Goal: Information Seeking & Learning: Learn about a topic

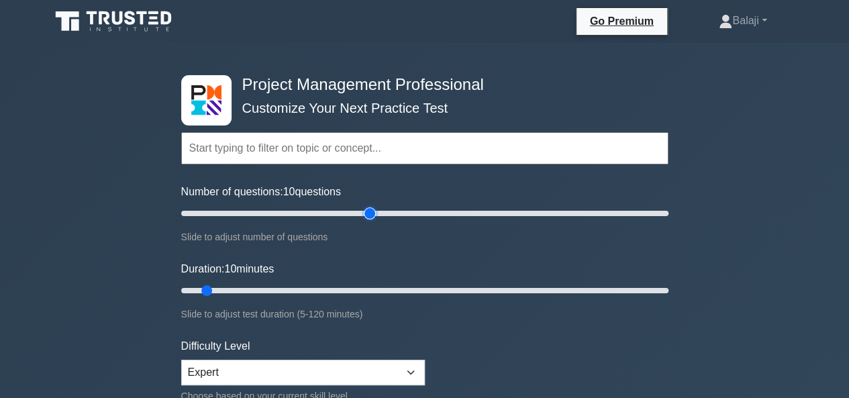
click at [369, 215] on input "Number of questions: 10 questions" at bounding box center [424, 213] width 487 height 16
click at [647, 213] on input "Number of questions: 80 questions" at bounding box center [424, 213] width 487 height 16
type input "200"
click at [664, 211] on input "Number of questions: 200 questions" at bounding box center [424, 213] width 487 height 16
type input "120"
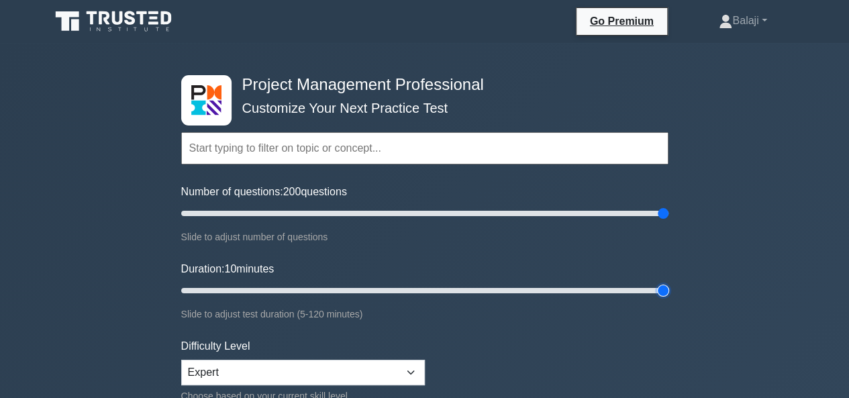
click at [657, 292] on input "Duration: 10 minutes" at bounding box center [424, 290] width 487 height 16
click at [433, 215] on input "Number of questions: 200 questions" at bounding box center [424, 213] width 487 height 16
type input "100"
click at [421, 215] on input "Number of questions: 100 questions" at bounding box center [424, 213] width 487 height 16
click at [400, 286] on input "Duration: 55 minutes" at bounding box center [424, 290] width 487 height 16
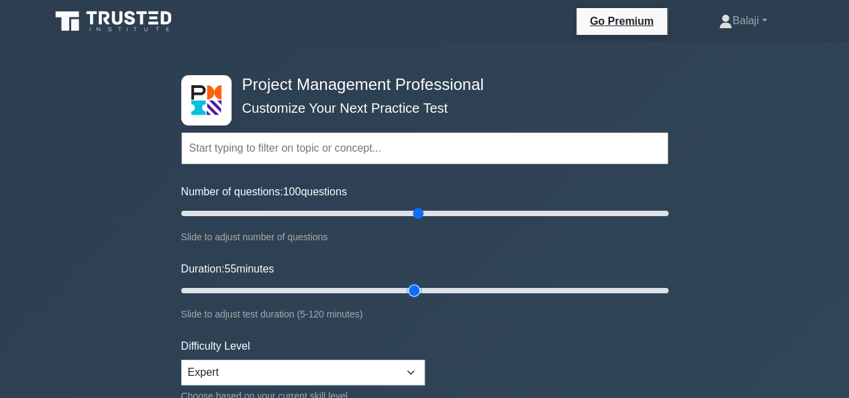
click at [411, 288] on input "Duration: 55 minutes" at bounding box center [424, 290] width 487 height 16
click at [427, 288] on input "Duration: 60 minutes" at bounding box center [424, 290] width 487 height 16
type input "60"
click at [412, 289] on input "Duration: 60 minutes" at bounding box center [424, 290] width 487 height 16
click at [374, 213] on input "Number of questions: 80 questions" at bounding box center [424, 213] width 487 height 16
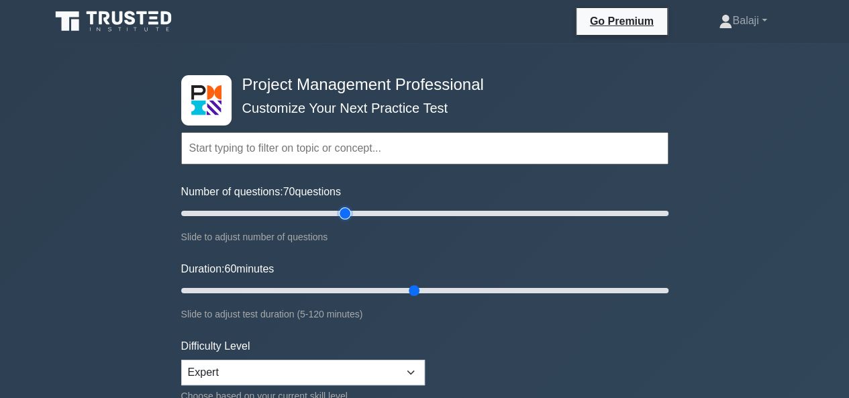
click at [347, 213] on input "Number of questions: 70 questions" at bounding box center [424, 213] width 487 height 16
click at [331, 213] on input "Number of questions: 70 questions" at bounding box center [424, 213] width 487 height 16
type input "60"
click at [320, 218] on input "Number of questions: 60 questions" at bounding box center [424, 213] width 487 height 16
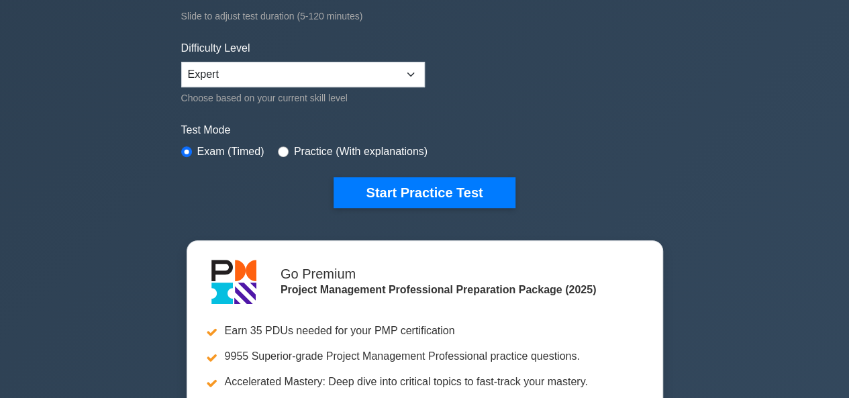
scroll to position [274, 0]
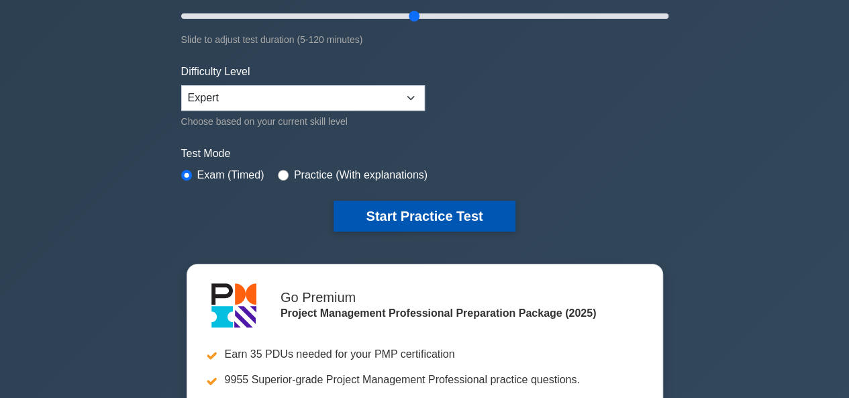
click at [424, 217] on button "Start Practice Test" at bounding box center [423, 216] width 181 height 31
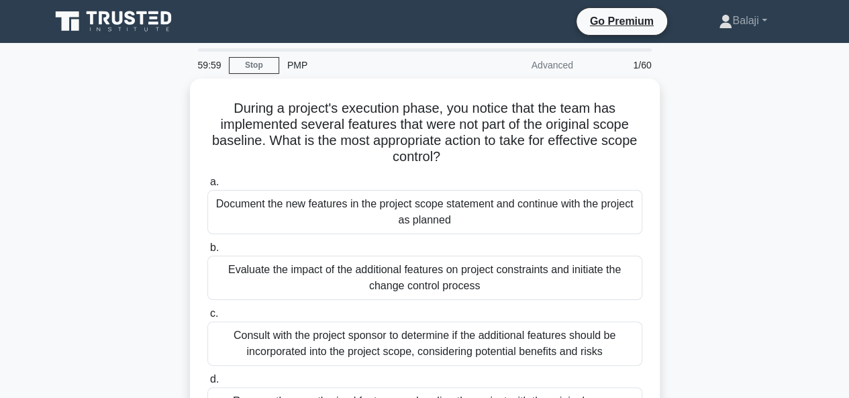
click at [11, 150] on main "59:59 Stop PMP Advanced 1/60 During a project's execution phase, you notice tha…" at bounding box center [424, 384] width 849 height 682
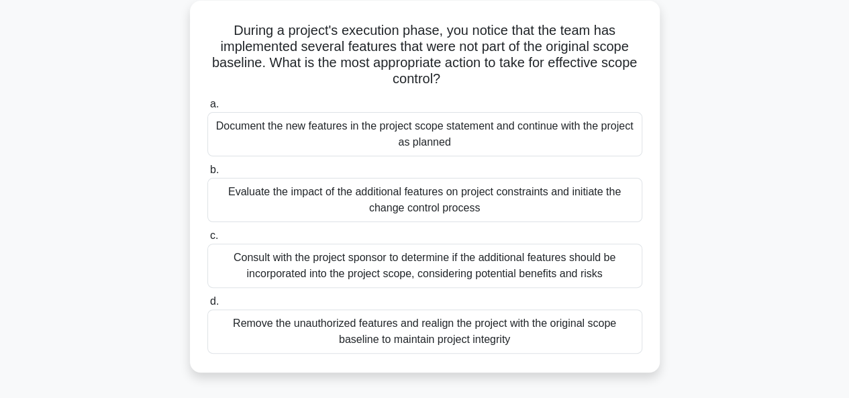
scroll to position [80, 0]
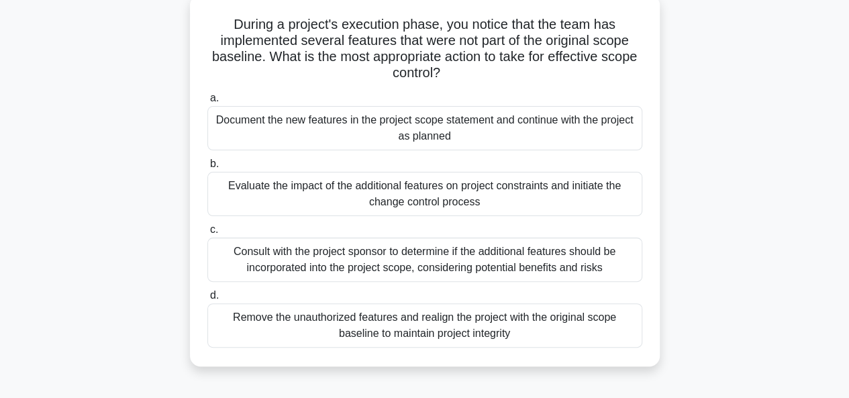
click at [474, 264] on div "Consult with the project sponsor to determine if the additional features should…" at bounding box center [424, 259] width 435 height 44
click at [207, 234] on input "c. Consult with the project sponsor to determine if the additional features sho…" at bounding box center [207, 229] width 0 height 9
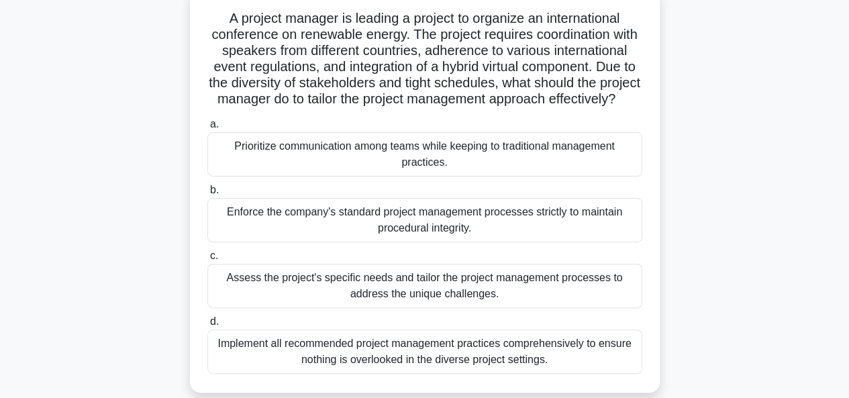
scroll to position [91, 0]
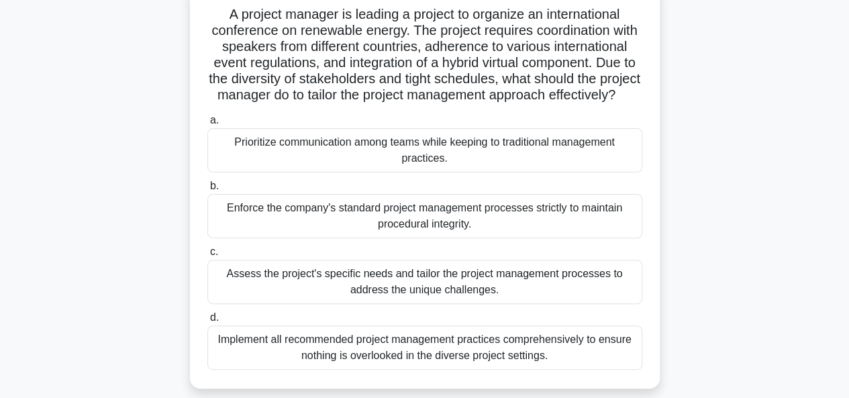
click at [403, 366] on div "Implement all recommended project management practices comprehensively to ensur…" at bounding box center [424, 347] width 435 height 44
click at [207, 322] on input "d. Implement all recommended project management practices comprehensively to en…" at bounding box center [207, 317] width 0 height 9
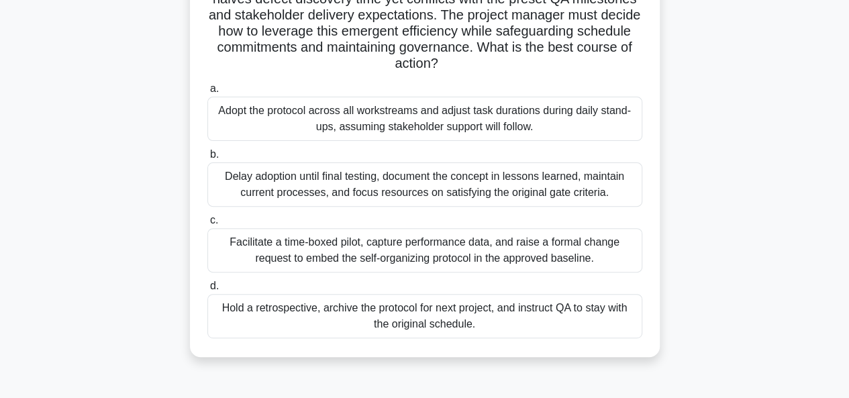
scroll to position [144, 0]
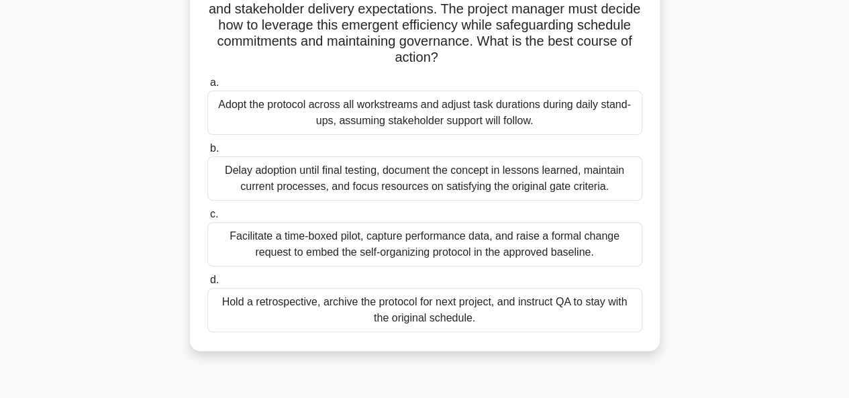
click at [509, 245] on div "Facilitate a time-boxed pilot, capture performance data, and raise a formal cha…" at bounding box center [424, 244] width 435 height 44
click at [207, 219] on input "c. Facilitate a time-boxed pilot, capture performance data, and raise a formal …" at bounding box center [207, 214] width 0 height 9
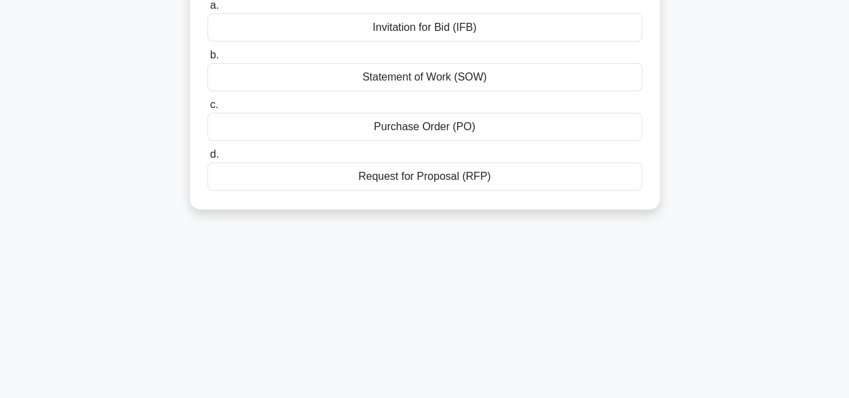
scroll to position [0, 0]
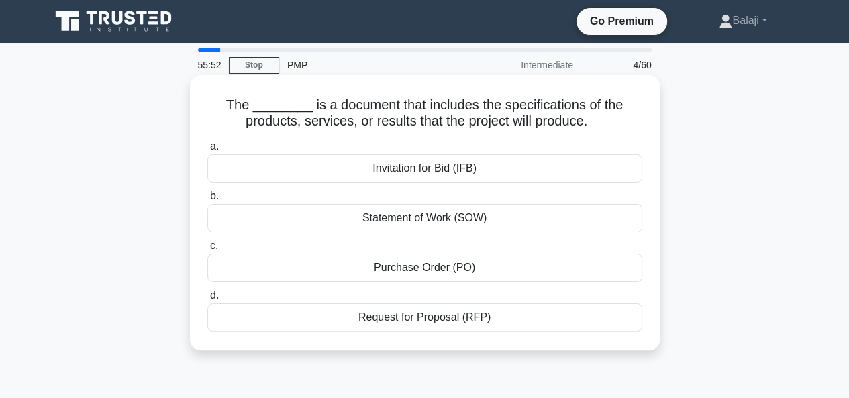
click at [458, 219] on div "Statement of Work (SOW)" at bounding box center [424, 218] width 435 height 28
click at [207, 201] on input "b. Statement of Work (SOW)" at bounding box center [207, 196] width 0 height 9
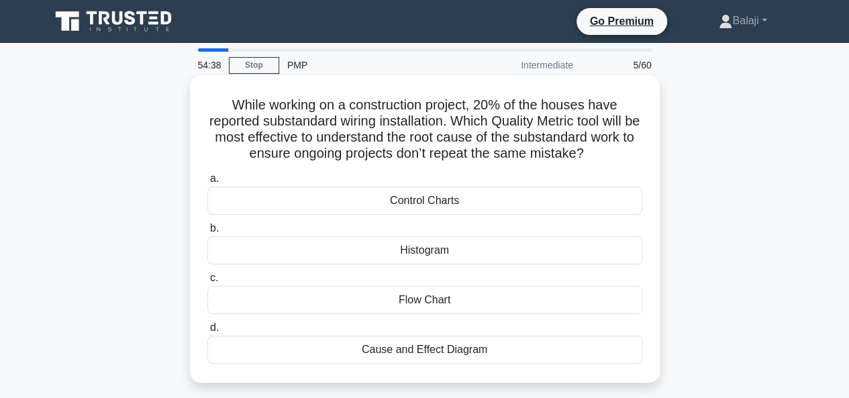
click at [434, 206] on div "Control Charts" at bounding box center [424, 200] width 435 height 28
click at [207, 183] on input "a. Control Charts" at bounding box center [207, 178] width 0 height 9
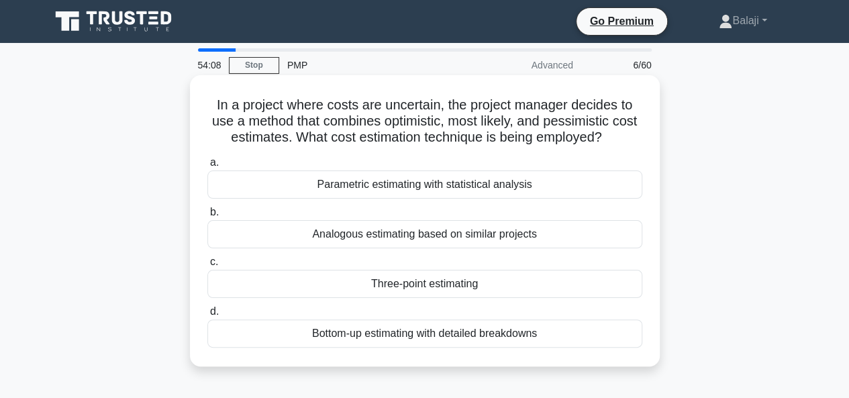
click at [486, 283] on div "Three-point estimating" at bounding box center [424, 284] width 435 height 28
click at [207, 266] on input "c. Three-point estimating" at bounding box center [207, 262] width 0 height 9
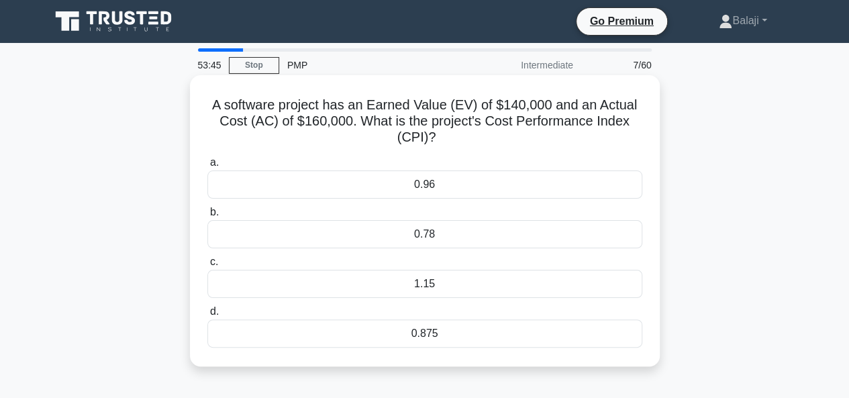
click at [425, 183] on div "0.96" at bounding box center [424, 184] width 435 height 28
click at [207, 167] on input "a. 0.96" at bounding box center [207, 162] width 0 height 9
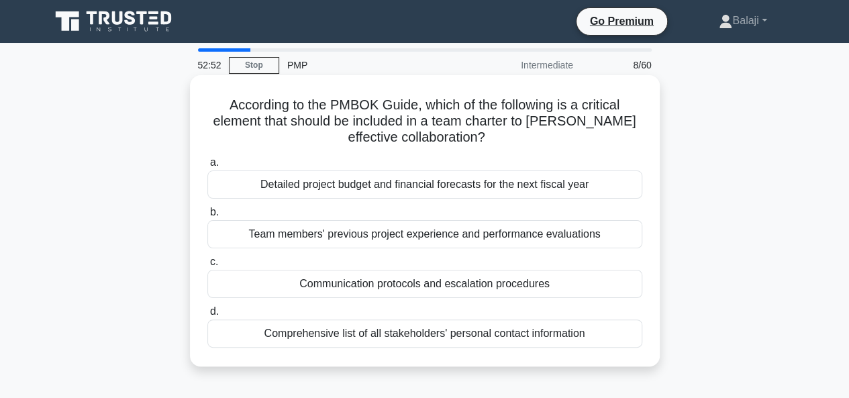
click at [434, 287] on div "Communication protocols and escalation procedures" at bounding box center [424, 284] width 435 height 28
click at [207, 266] on input "c. Communication protocols and escalation procedures" at bounding box center [207, 262] width 0 height 9
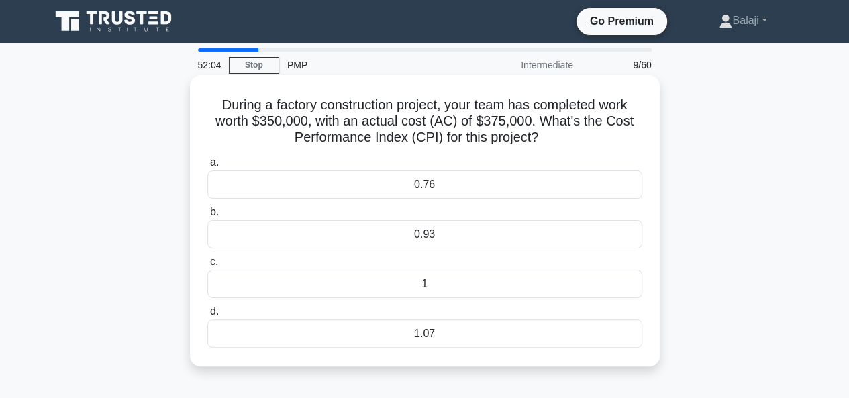
click at [443, 233] on div "0.93" at bounding box center [424, 234] width 435 height 28
click at [207, 217] on input "b. 0.93" at bounding box center [207, 212] width 0 height 9
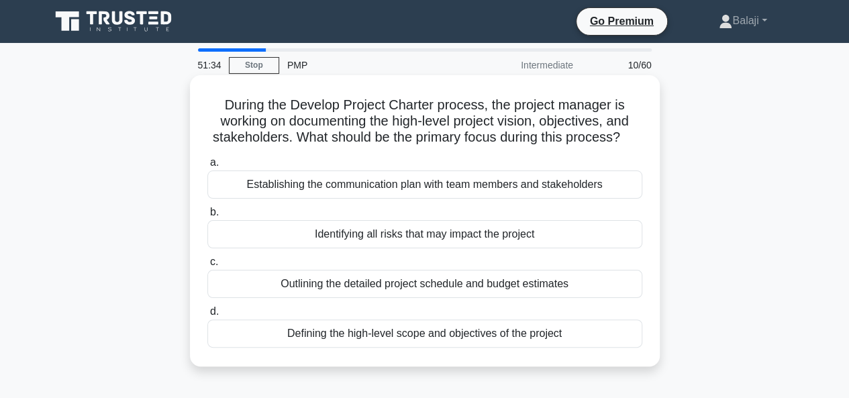
click at [409, 331] on div "Defining the high-level scope and objectives of the project" at bounding box center [424, 333] width 435 height 28
click at [207, 316] on input "d. Defining the high-level scope and objectives of the project" at bounding box center [207, 311] width 0 height 9
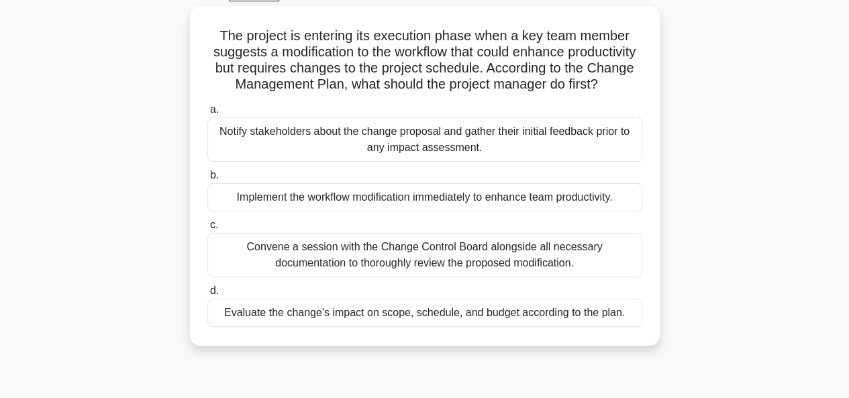
scroll to position [71, 0]
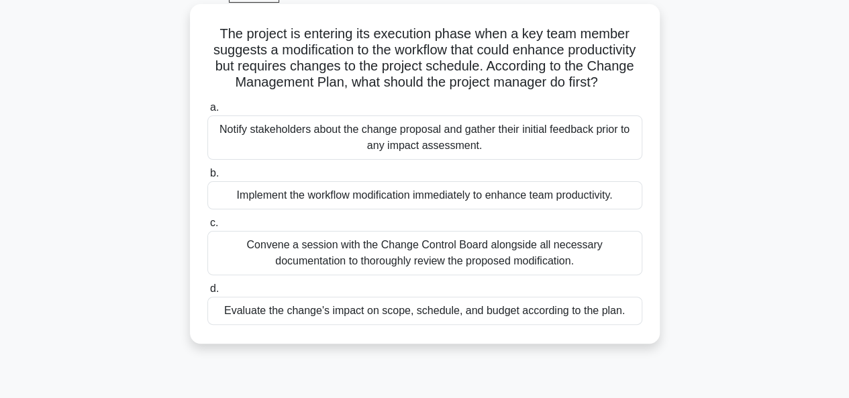
click at [463, 263] on div "Convene a session with the Change Control Board alongside all necessary documen…" at bounding box center [424, 253] width 435 height 44
click at [207, 227] on input "c. Convene a session with the Change Control Board alongside all necessary docu…" at bounding box center [207, 223] width 0 height 9
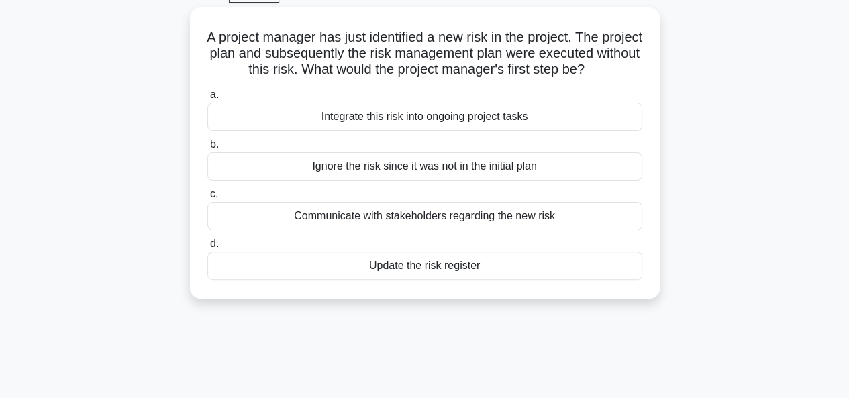
scroll to position [0, 0]
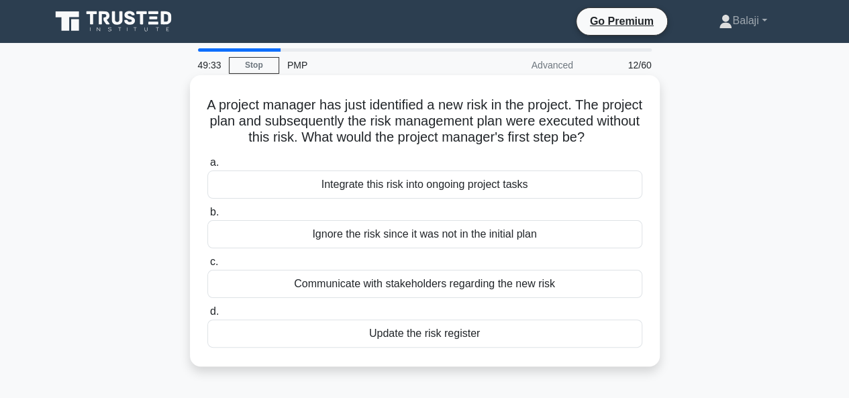
click at [419, 347] on div "Update the risk register" at bounding box center [424, 333] width 435 height 28
click at [207, 316] on input "d. Update the risk register" at bounding box center [207, 311] width 0 height 9
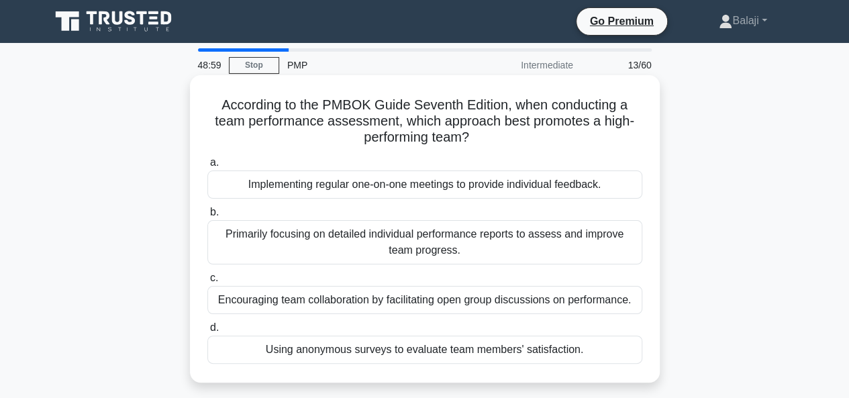
click at [471, 183] on div "Implementing regular one-on-one meetings to provide individual feedback." at bounding box center [424, 184] width 435 height 28
click at [207, 167] on input "a. Implementing regular one-on-one meetings to provide individual feedback." at bounding box center [207, 162] width 0 height 9
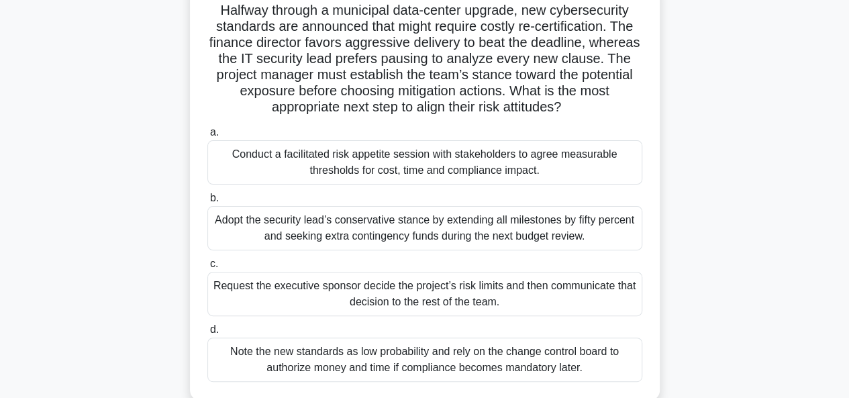
scroll to position [120, 0]
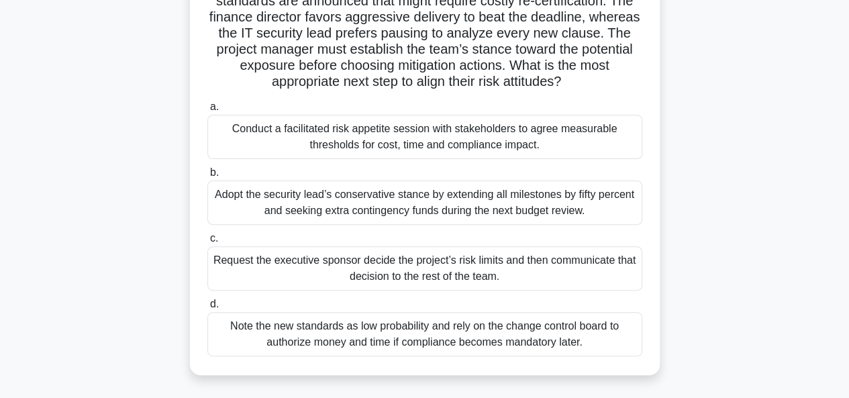
click at [449, 135] on div "Conduct a facilitated risk appetite session with stakeholders to agree measurab…" at bounding box center [424, 137] width 435 height 44
click at [207, 111] on input "a. Conduct a facilitated risk appetite session with stakeholders to agree measu…" at bounding box center [207, 107] width 0 height 9
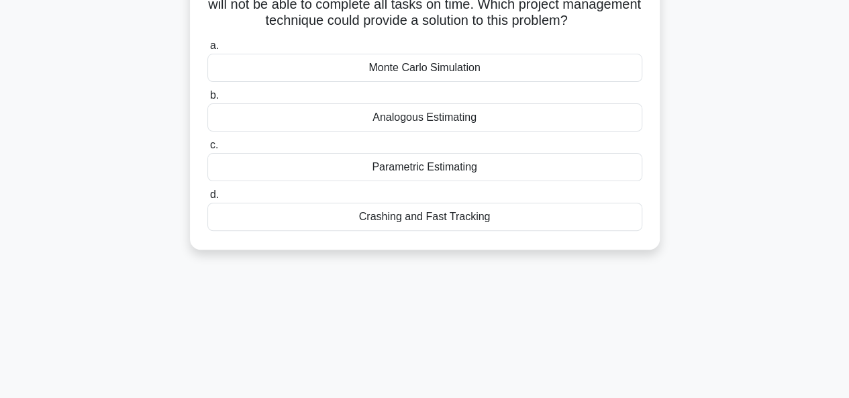
scroll to position [0, 0]
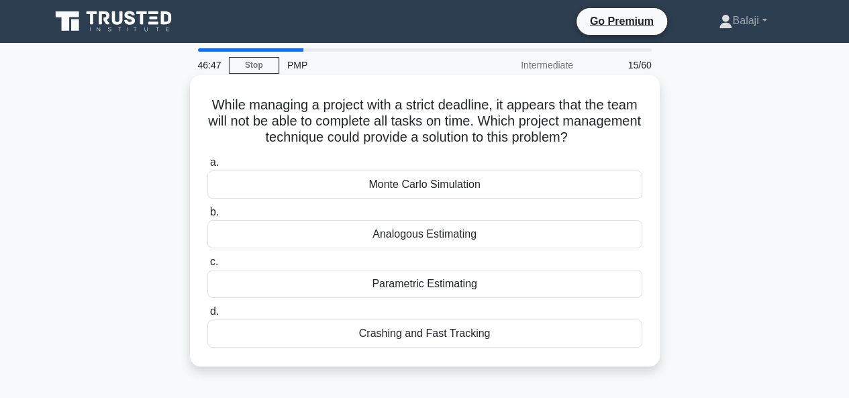
click at [458, 339] on div "Crashing and Fast Tracking" at bounding box center [424, 333] width 435 height 28
click at [207, 316] on input "d. Crashing and Fast Tracking" at bounding box center [207, 311] width 0 height 9
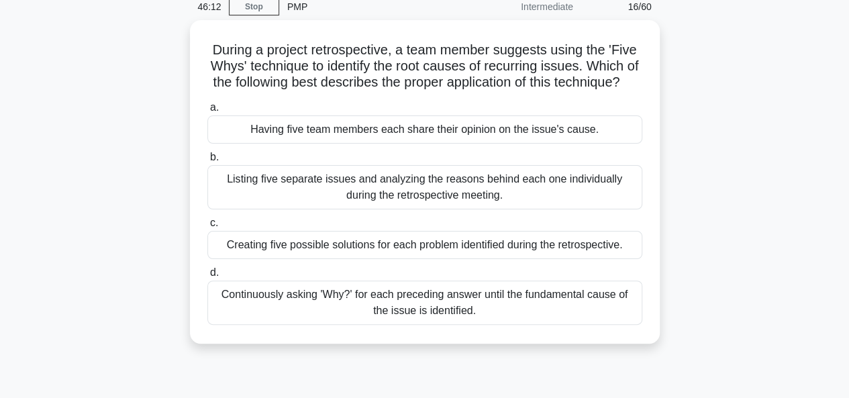
scroll to position [66, 0]
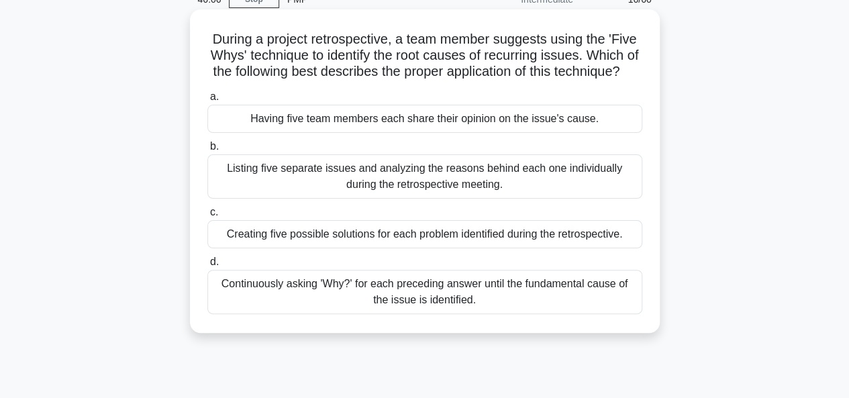
click at [420, 307] on div "Continuously asking 'Why?' for each preceding answer until the fundamental caus…" at bounding box center [424, 292] width 435 height 44
click at [207, 266] on input "d. Continuously asking 'Why?' for each preceding answer until the fundamental c…" at bounding box center [207, 262] width 0 height 9
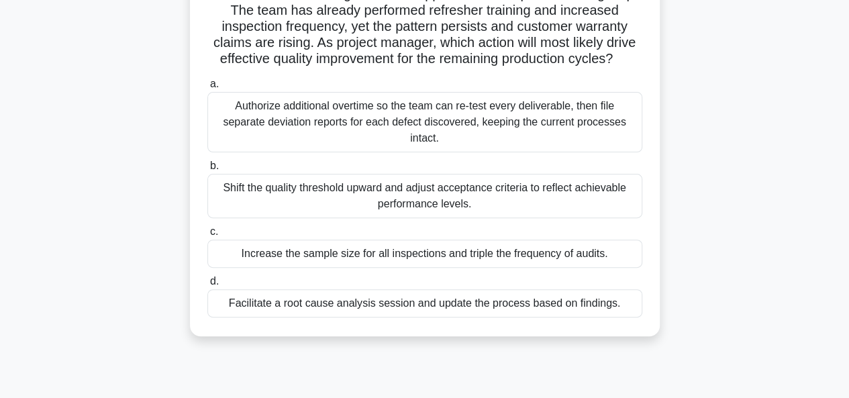
scroll to position [131, 0]
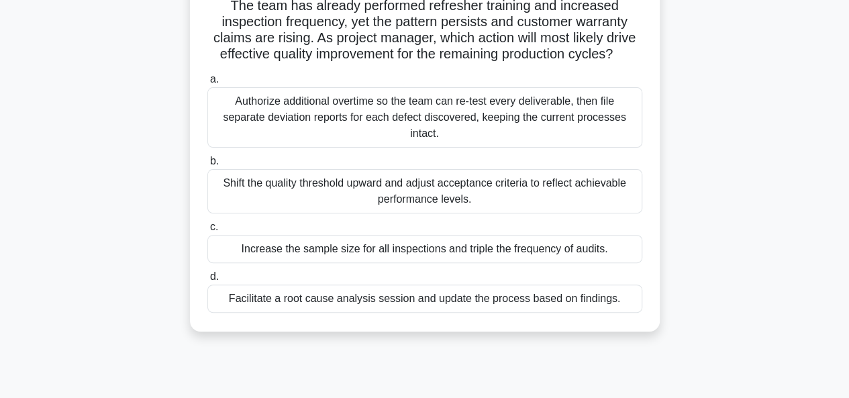
click at [518, 312] on div "Facilitate a root cause analysis session and update the process based on findin…" at bounding box center [424, 298] width 435 height 28
click at [207, 281] on input "d. Facilitate a root cause analysis session and update the process based on fin…" at bounding box center [207, 276] width 0 height 9
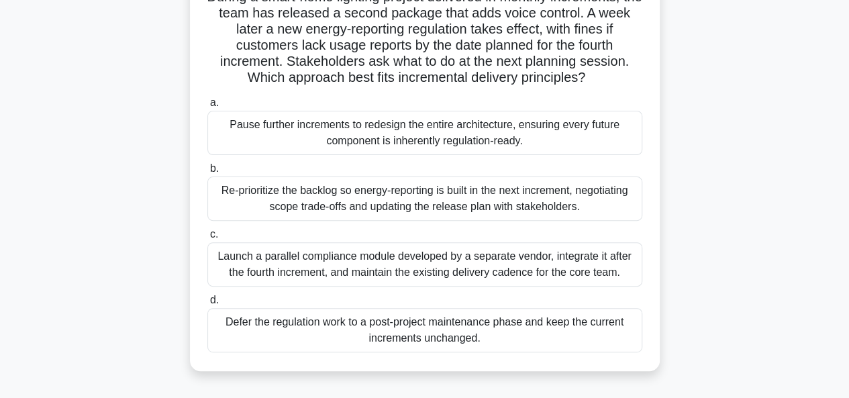
scroll to position [115, 0]
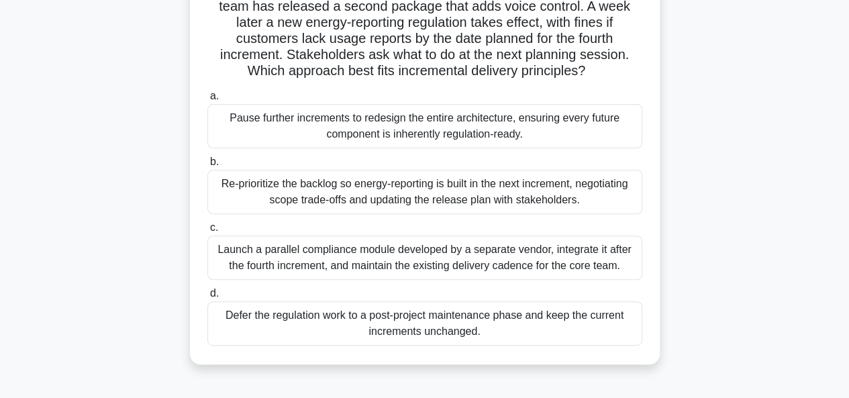
click at [452, 195] on div "Re-prioritize the backlog so energy-reporting is built in the next increment, n…" at bounding box center [424, 192] width 435 height 44
click at [207, 166] on input "b. Re-prioritize the backlog so energy-reporting is built in the next increment…" at bounding box center [207, 162] width 0 height 9
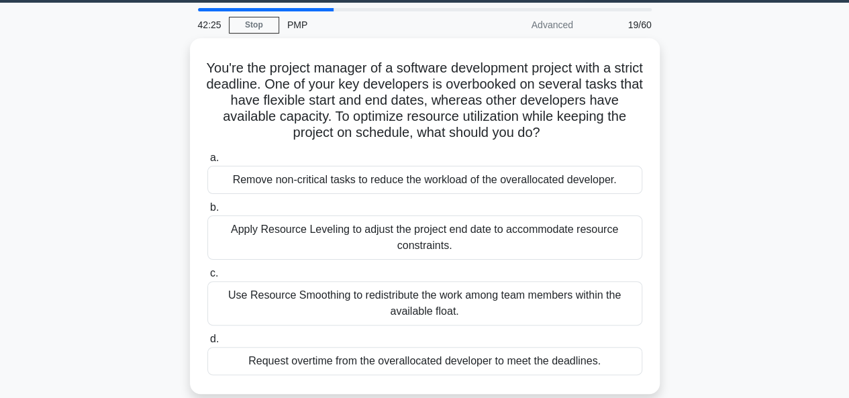
scroll to position [50, 0]
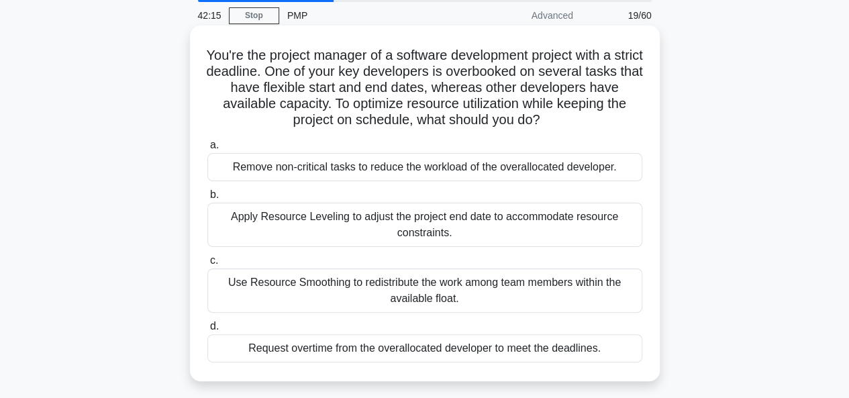
click at [441, 293] on div "Use Resource Smoothing to redistribute the work among team members within the a…" at bounding box center [424, 290] width 435 height 44
click at [207, 265] on input "c. Use Resource Smoothing to redistribute the work among team members within th…" at bounding box center [207, 260] width 0 height 9
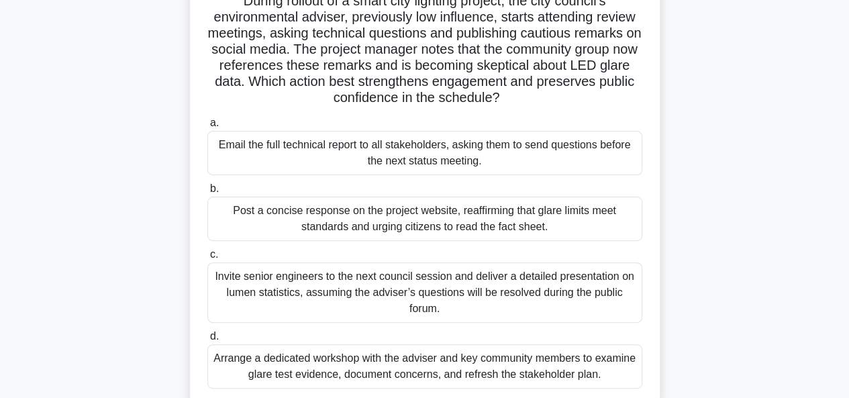
scroll to position [110, 0]
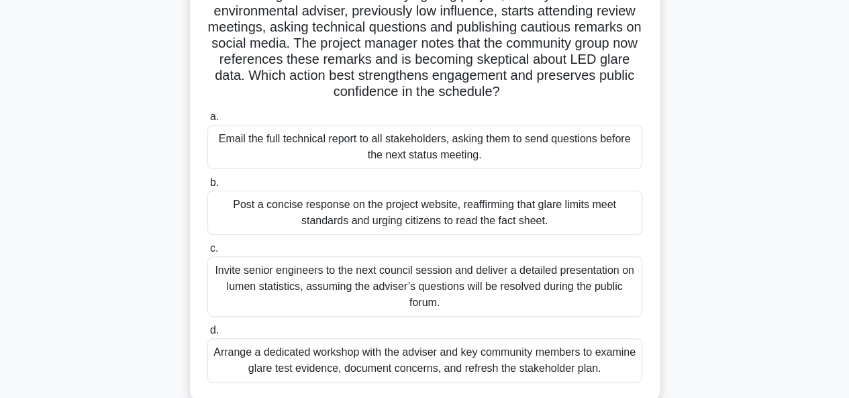
click at [475, 352] on div "Arrange a dedicated workshop with the adviser and key community members to exam…" at bounding box center [424, 360] width 435 height 44
click at [207, 335] on input "d. Arrange a dedicated workshop with the adviser and key community members to e…" at bounding box center [207, 330] width 0 height 9
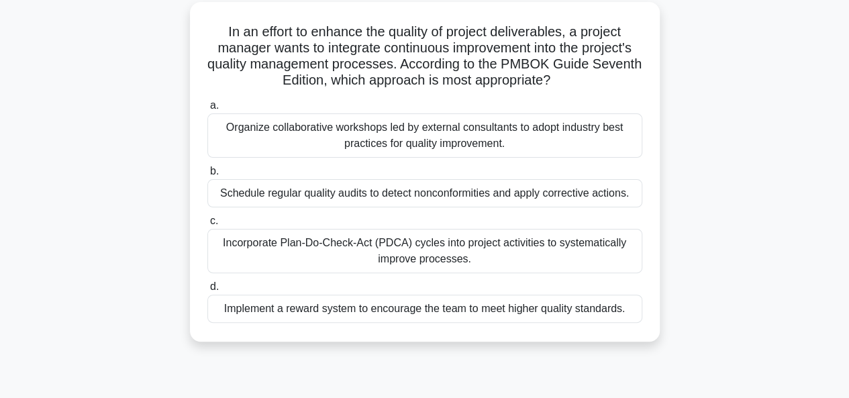
scroll to position [78, 0]
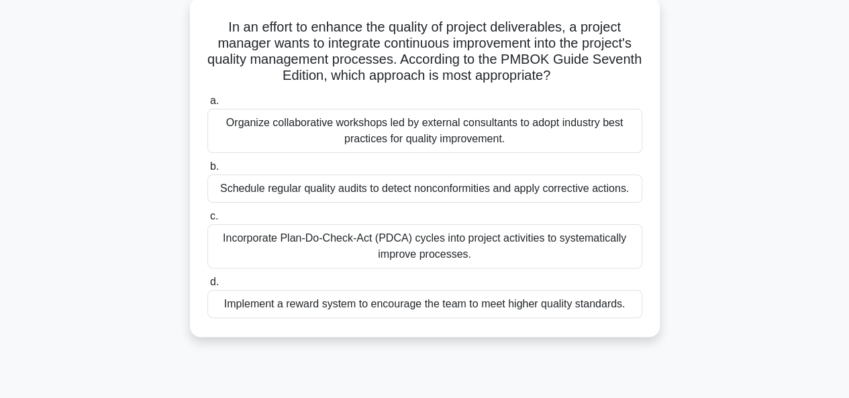
click at [414, 247] on div "Incorporate Plan-Do-Check-Act (PDCA) cycles into project activities to systemat…" at bounding box center [424, 246] width 435 height 44
click at [207, 221] on input "c. Incorporate Plan-Do-Check-Act (PDCA) cycles into project activities to syste…" at bounding box center [207, 216] width 0 height 9
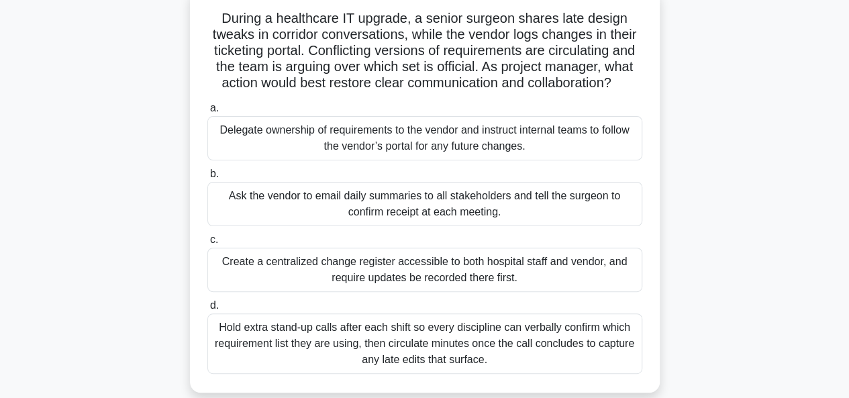
scroll to position [93, 0]
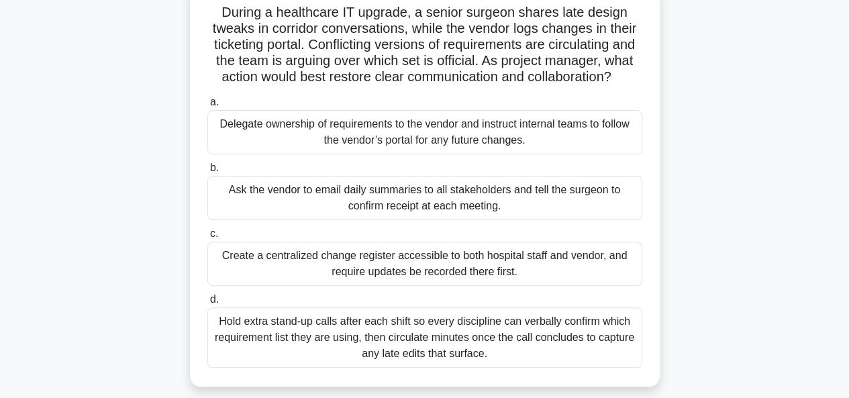
click at [331, 262] on div "Create a centralized change register accessible to both hospital staff and vend…" at bounding box center [424, 263] width 435 height 44
click at [207, 238] on input "c. Create a centralized change register accessible to both hospital staff and v…" at bounding box center [207, 233] width 0 height 9
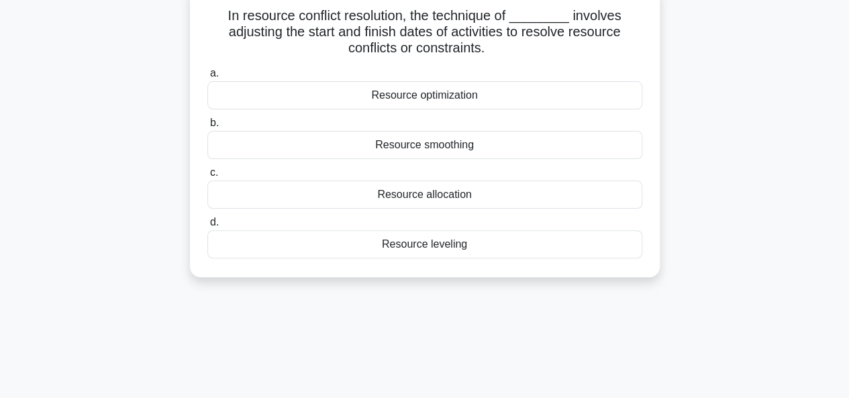
scroll to position [0, 0]
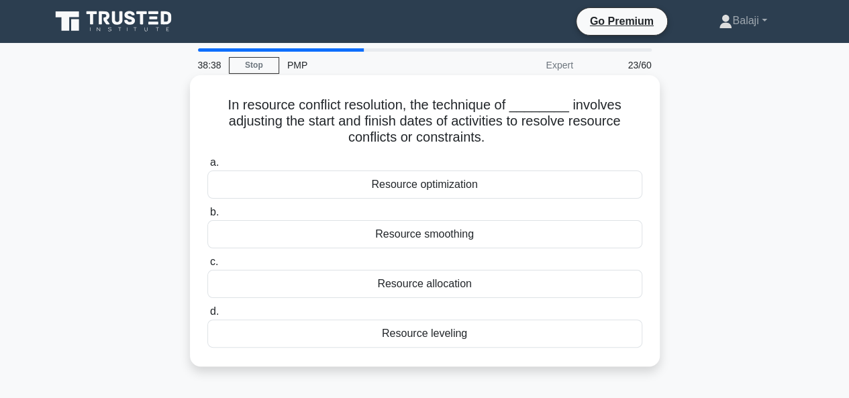
click at [428, 285] on div "Resource allocation" at bounding box center [424, 284] width 435 height 28
click at [207, 266] on input "c. Resource allocation" at bounding box center [207, 262] width 0 height 9
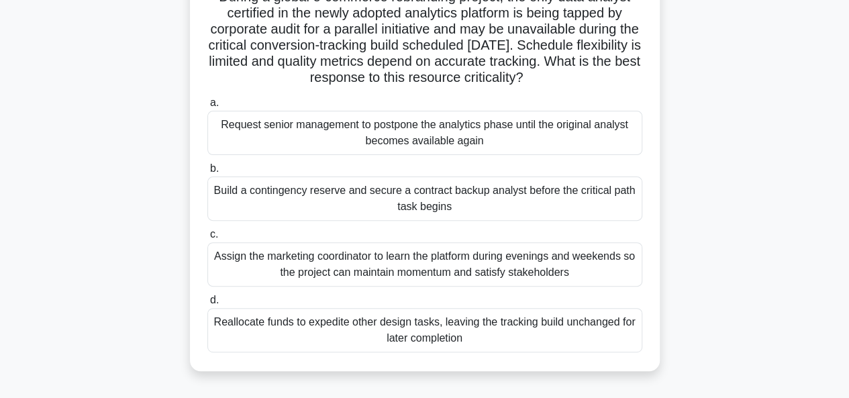
scroll to position [127, 0]
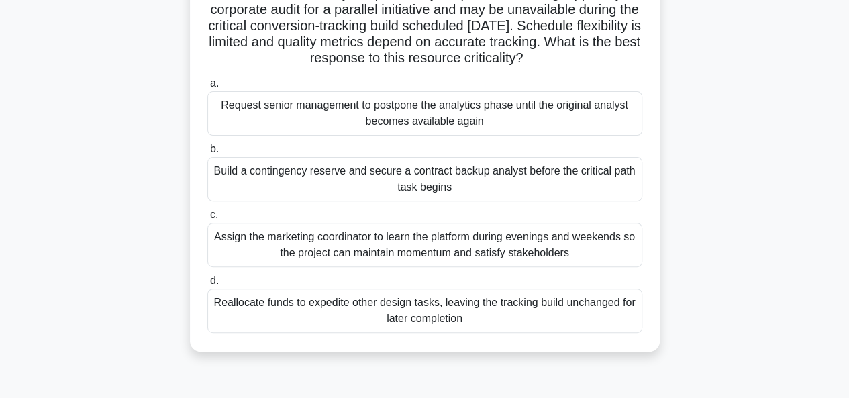
click at [494, 180] on div "Build a contingency reserve and secure a contract backup analyst before the cri…" at bounding box center [424, 179] width 435 height 44
click at [207, 154] on input "b. Build a contingency reserve and secure a contract backup analyst before the …" at bounding box center [207, 149] width 0 height 9
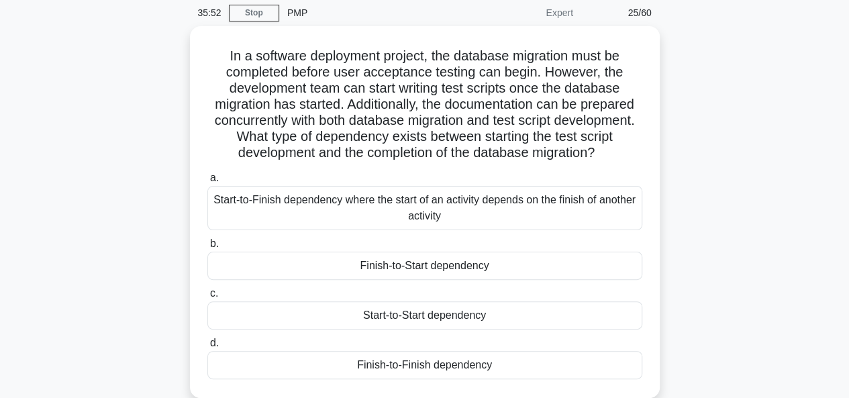
scroll to position [51, 0]
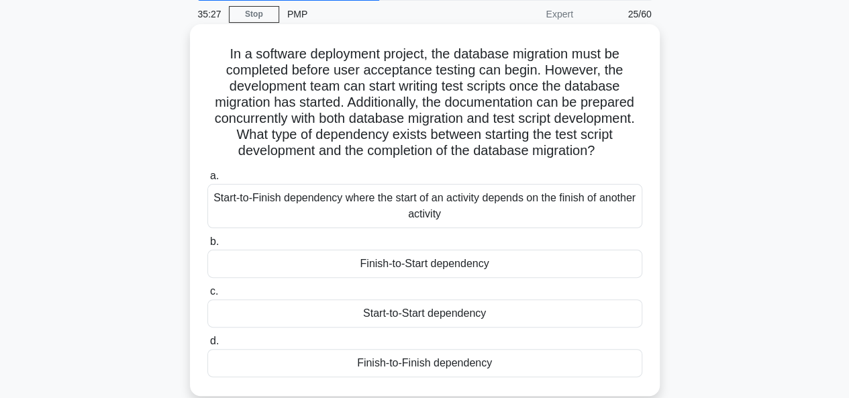
click at [429, 327] on div "Start-to-Start dependency" at bounding box center [424, 313] width 435 height 28
click at [207, 296] on input "c. Start-to-Start dependency" at bounding box center [207, 291] width 0 height 9
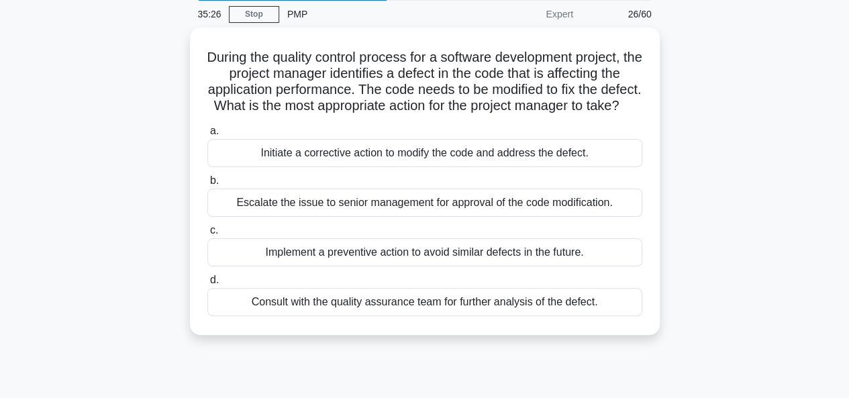
scroll to position [0, 0]
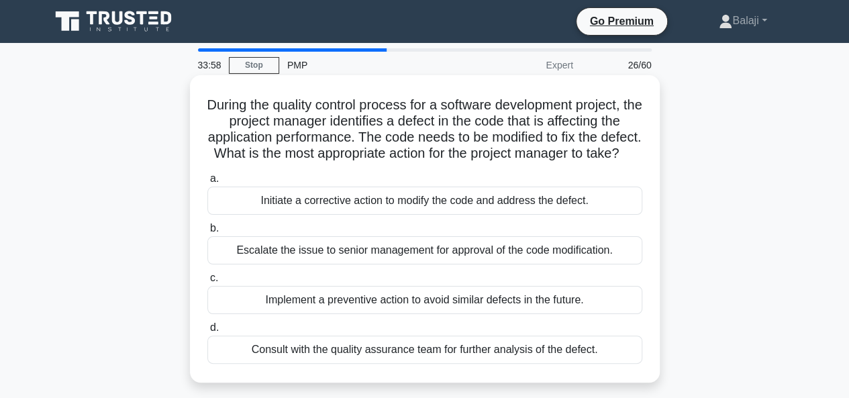
click at [447, 215] on div "Initiate a corrective action to modify the code and address the defect." at bounding box center [424, 200] width 435 height 28
click at [207, 183] on input "a. Initiate a corrective action to modify the code and address the defect." at bounding box center [207, 178] width 0 height 9
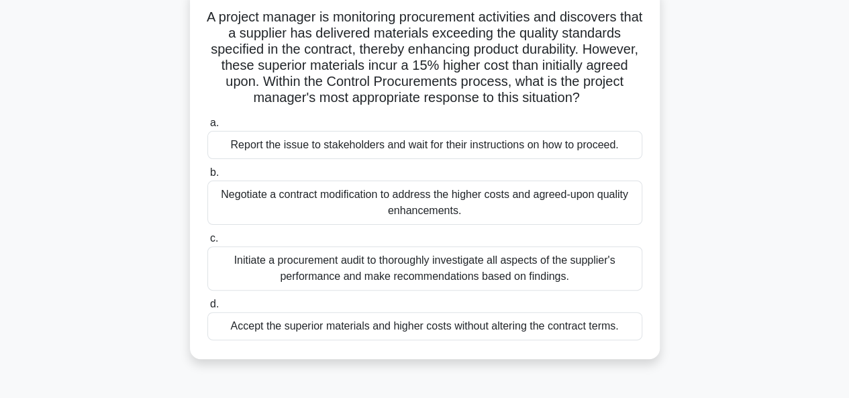
scroll to position [93, 0]
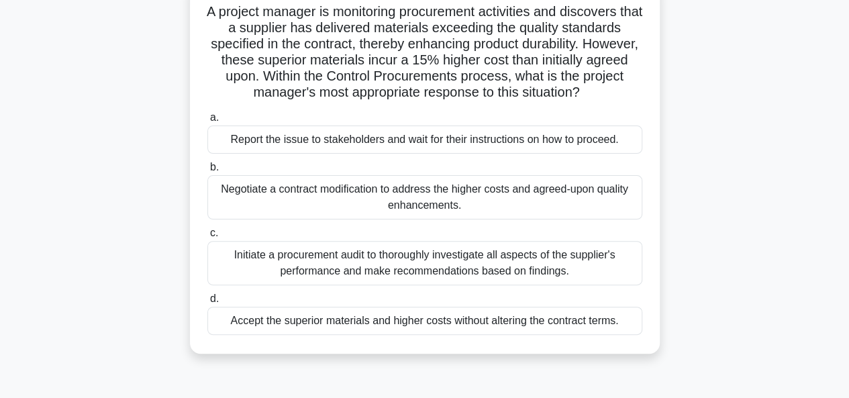
click at [517, 266] on div "Initiate a procurement audit to thoroughly investigate all aspects of the suppl…" at bounding box center [424, 263] width 435 height 44
click at [207, 237] on input "c. Initiate a procurement audit to thoroughly investigate all aspects of the su…" at bounding box center [207, 233] width 0 height 9
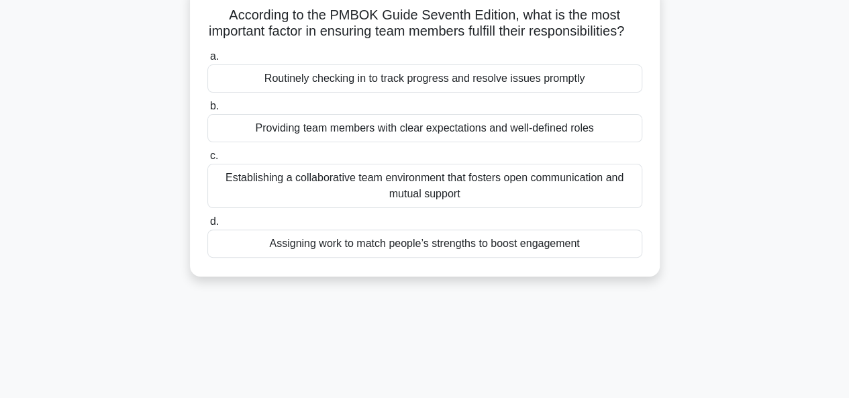
scroll to position [0, 0]
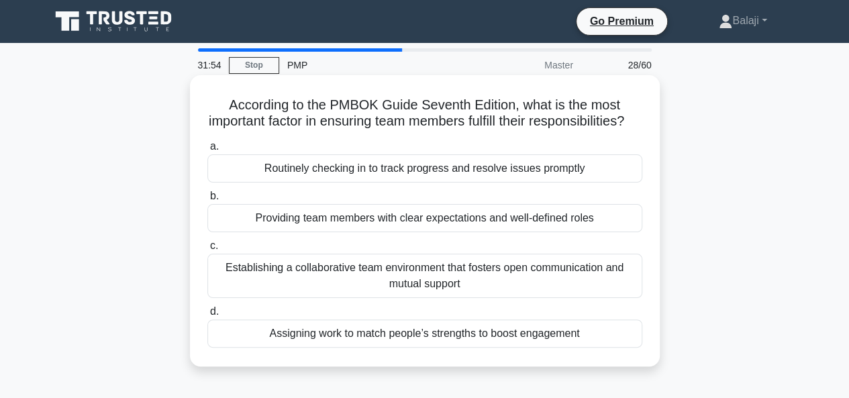
click at [476, 289] on div "Establishing a collaborative team environment that fosters open communication a…" at bounding box center [424, 276] width 435 height 44
click at [207, 250] on input "c. Establishing a collaborative team environment that fosters open communicatio…" at bounding box center [207, 245] width 0 height 9
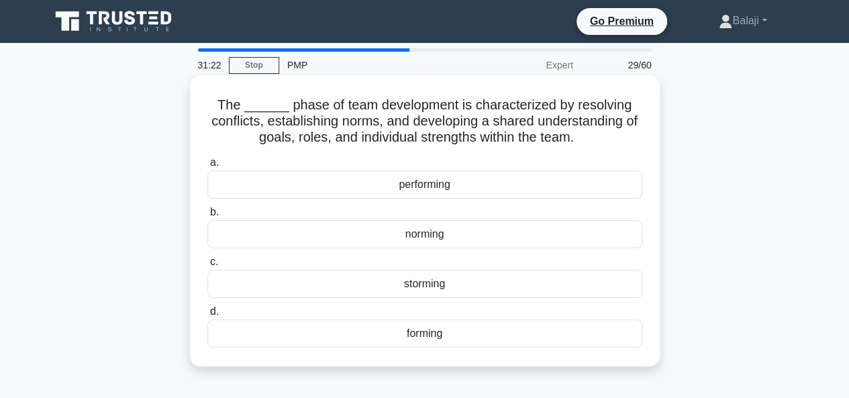
click at [429, 234] on div "norming" at bounding box center [424, 234] width 435 height 28
click at [207, 217] on input "b. norming" at bounding box center [207, 212] width 0 height 9
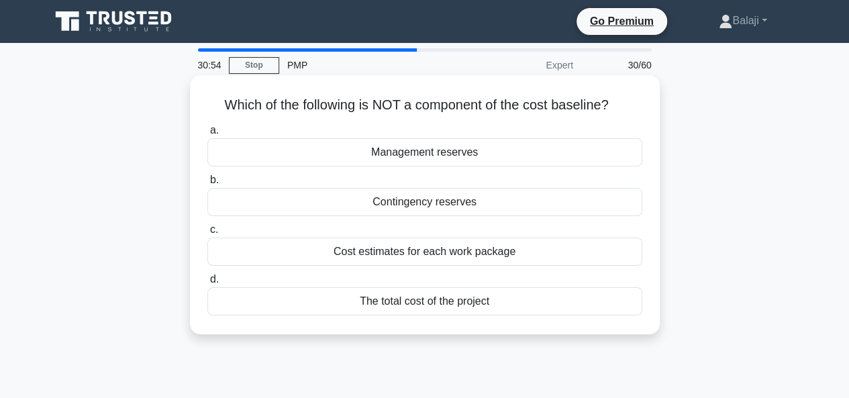
click at [484, 252] on div "Cost estimates for each work package" at bounding box center [424, 251] width 435 height 28
click at [207, 234] on input "c. Cost estimates for each work package" at bounding box center [207, 229] width 0 height 9
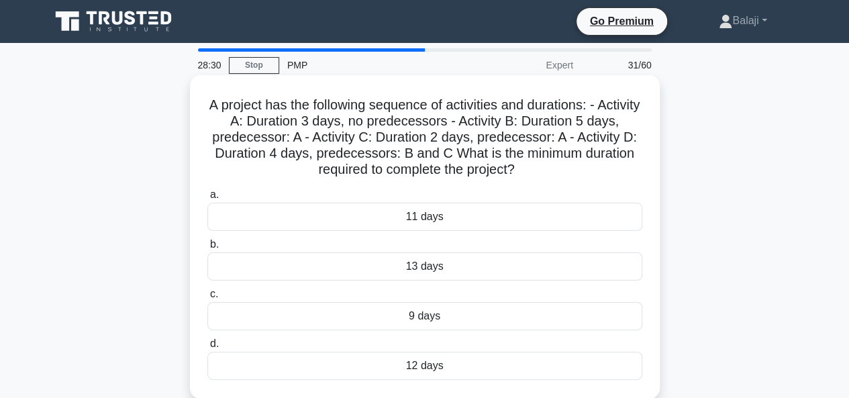
drag, startPoint x: 440, startPoint y: 317, endPoint x: 421, endPoint y: 321, distance: 19.4
click at [421, 321] on div "9 days" at bounding box center [424, 316] width 435 height 28
click at [207, 299] on input "c. 9 days" at bounding box center [207, 294] width 0 height 9
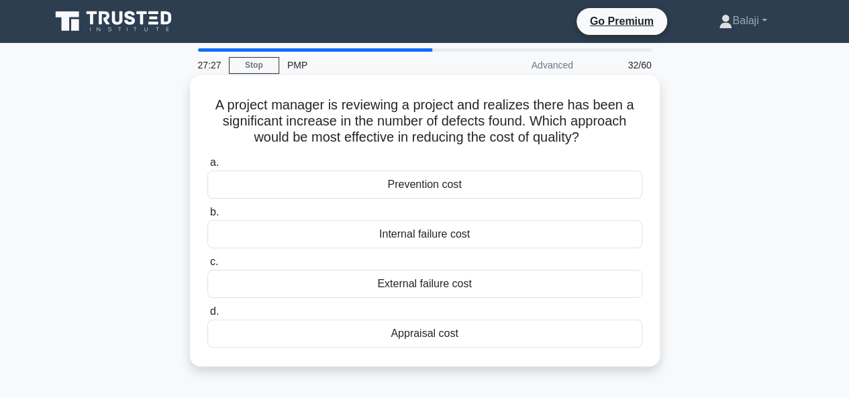
click at [460, 191] on div "Prevention cost" at bounding box center [424, 184] width 435 height 28
click at [207, 167] on input "a. Prevention cost" at bounding box center [207, 162] width 0 height 9
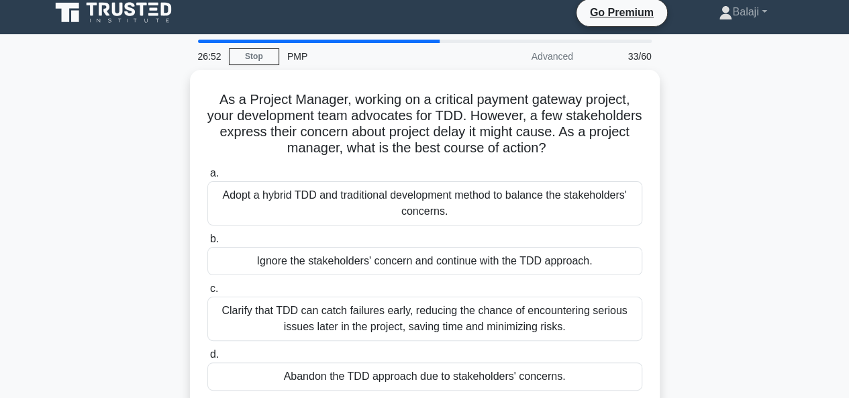
scroll to position [7, 0]
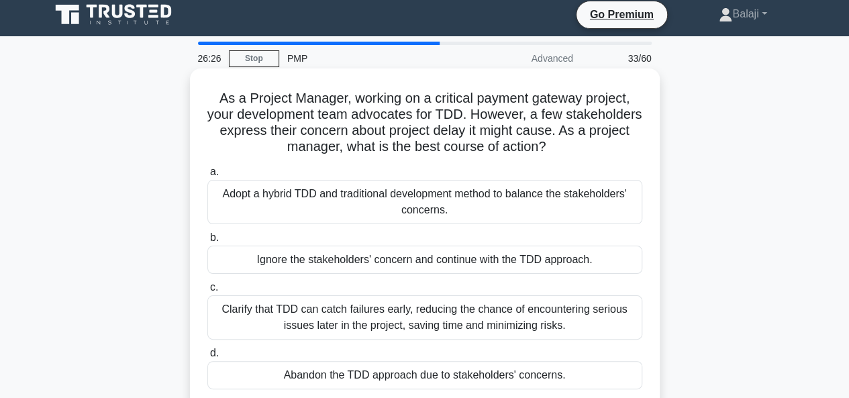
click at [520, 205] on div "Adopt a hybrid TDD and traditional development method to balance the stakeholde…" at bounding box center [424, 202] width 435 height 44
click at [207, 176] on input "a. Adopt a hybrid TDD and traditional development method to balance the stakeho…" at bounding box center [207, 172] width 0 height 9
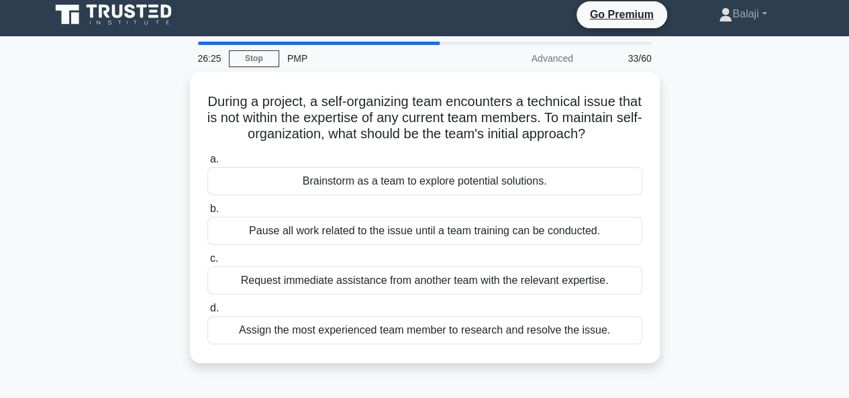
scroll to position [0, 0]
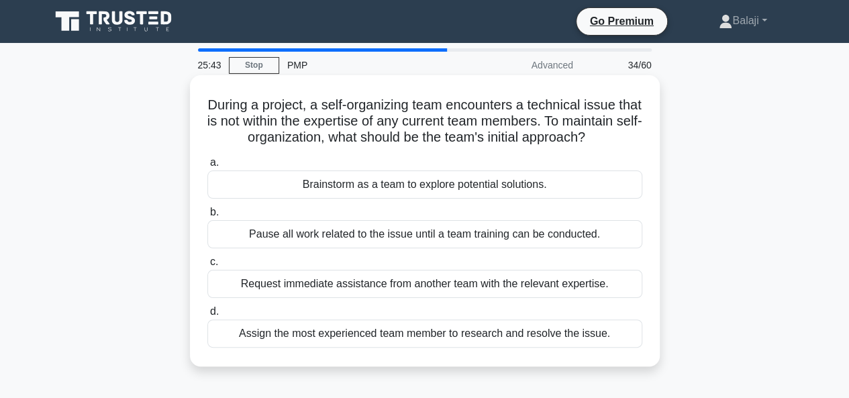
click at [429, 199] on div "Brainstorm as a team to explore potential solutions." at bounding box center [424, 184] width 435 height 28
click at [207, 167] on input "a. Brainstorm as a team to explore potential solutions." at bounding box center [207, 162] width 0 height 9
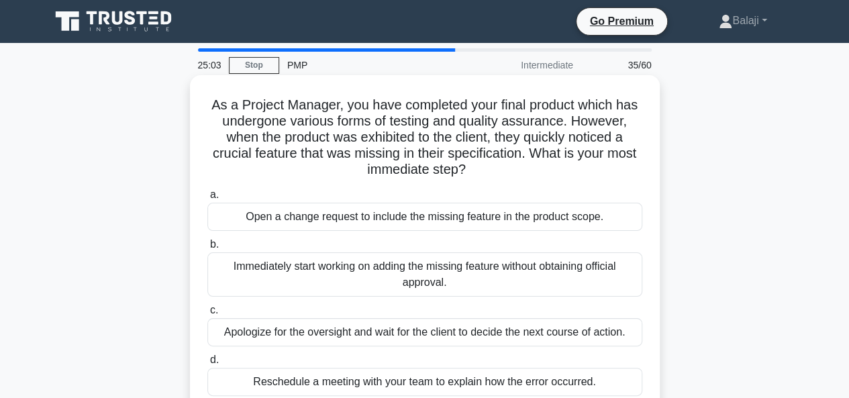
click at [409, 223] on div "Open a change request to include the missing feature in the product scope." at bounding box center [424, 217] width 435 height 28
click at [207, 199] on input "a. Open a change request to include the missing feature in the product scope." at bounding box center [207, 195] width 0 height 9
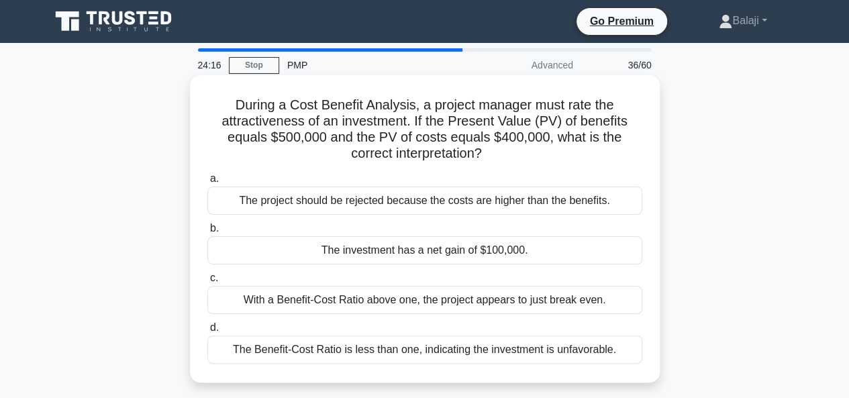
click at [423, 252] on div "The investment has a net gain of $100,000." at bounding box center [424, 250] width 435 height 28
click at [207, 233] on input "b. The investment has a net gain of $100,000." at bounding box center [207, 228] width 0 height 9
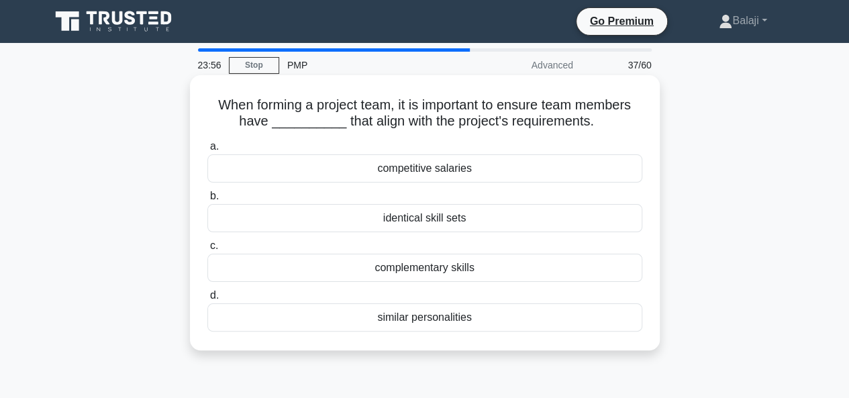
click at [405, 221] on div "identical skill sets" at bounding box center [424, 218] width 435 height 28
click at [207, 201] on input "b. identical skill sets" at bounding box center [207, 196] width 0 height 9
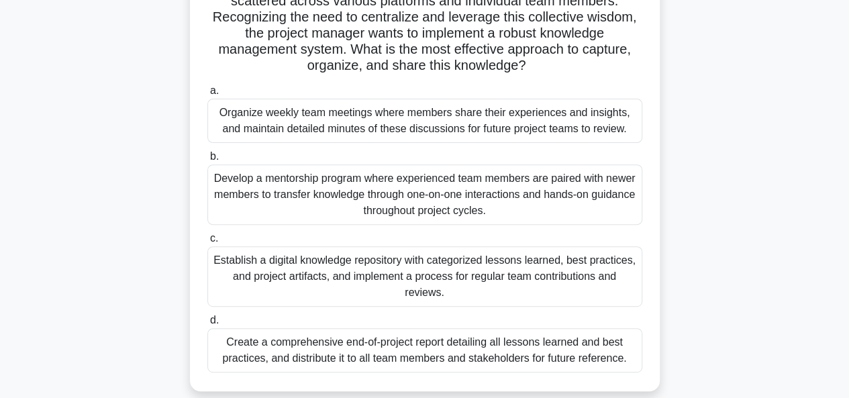
scroll to position [172, 0]
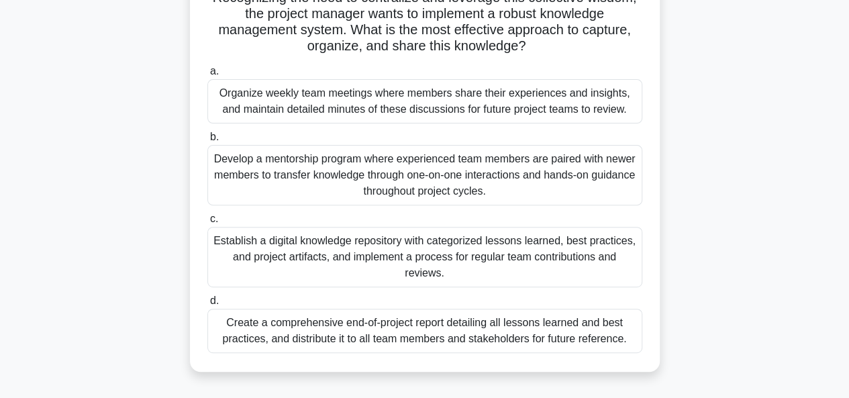
click at [347, 261] on div "Establish a digital knowledge repository with categorized lessons learned, best…" at bounding box center [424, 257] width 435 height 60
click at [207, 223] on input "c. Establish a digital knowledge repository with categorized lessons learned, b…" at bounding box center [207, 219] width 0 height 9
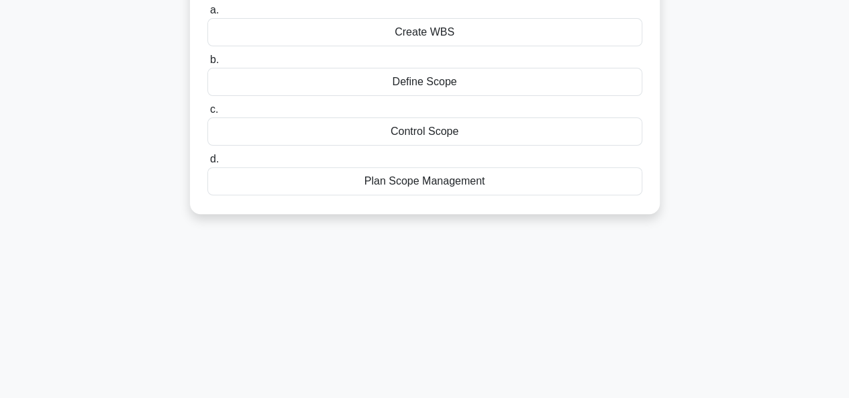
scroll to position [0, 0]
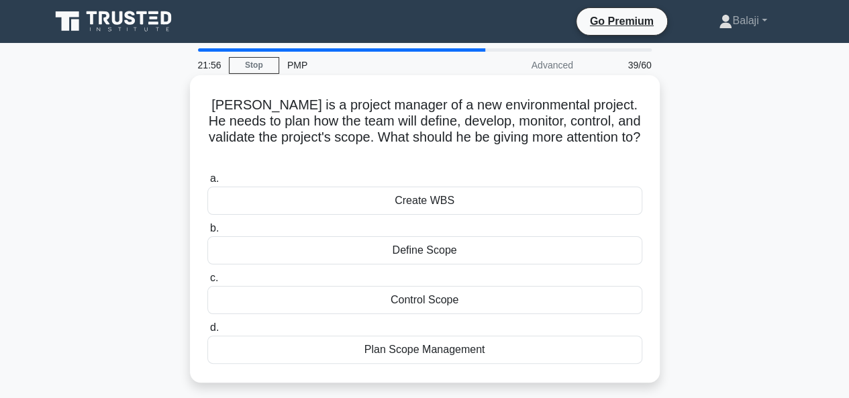
click at [438, 335] on div "Plan Scope Management" at bounding box center [424, 349] width 435 height 28
click at [207, 332] on input "d. Plan Scope Management" at bounding box center [207, 327] width 0 height 9
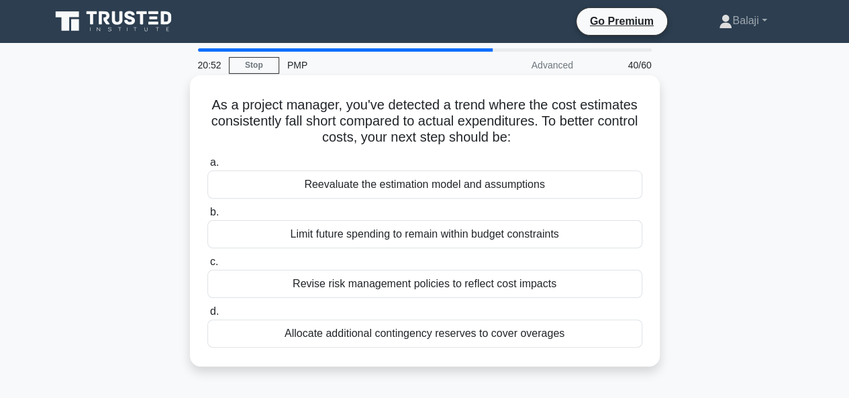
click at [443, 182] on div "Reevaluate the estimation model and assumptions" at bounding box center [424, 184] width 435 height 28
click at [207, 167] on input "a. Reevaluate the estimation model and assumptions" at bounding box center [207, 162] width 0 height 9
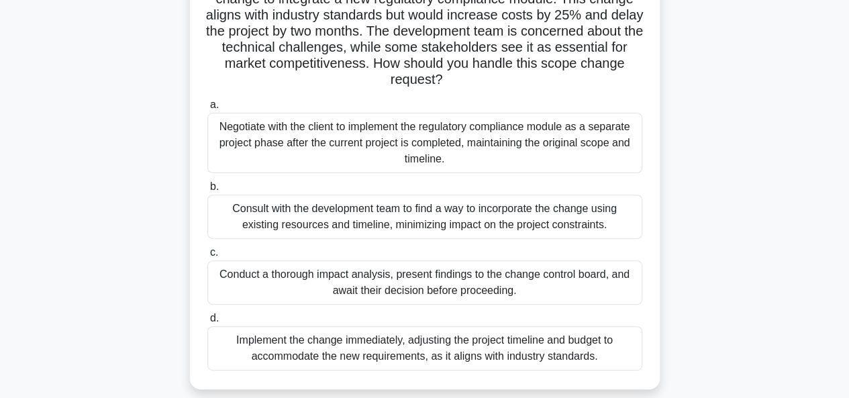
scroll to position [144, 0]
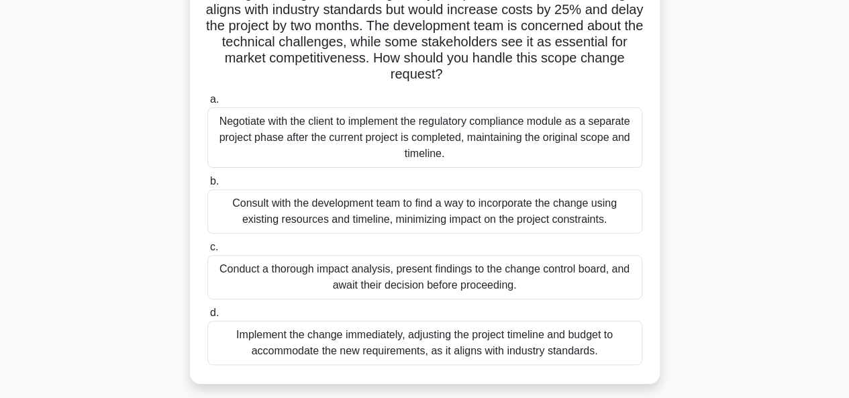
click at [450, 276] on div "Conduct a thorough impact analysis, present findings to the change control boar…" at bounding box center [424, 277] width 435 height 44
click at [207, 252] on input "c. Conduct a thorough impact analysis, present findings to the change control b…" at bounding box center [207, 247] width 0 height 9
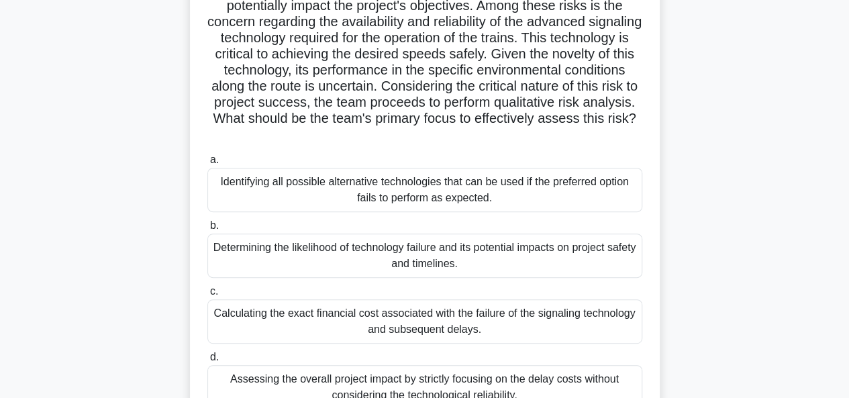
scroll to position [168, 0]
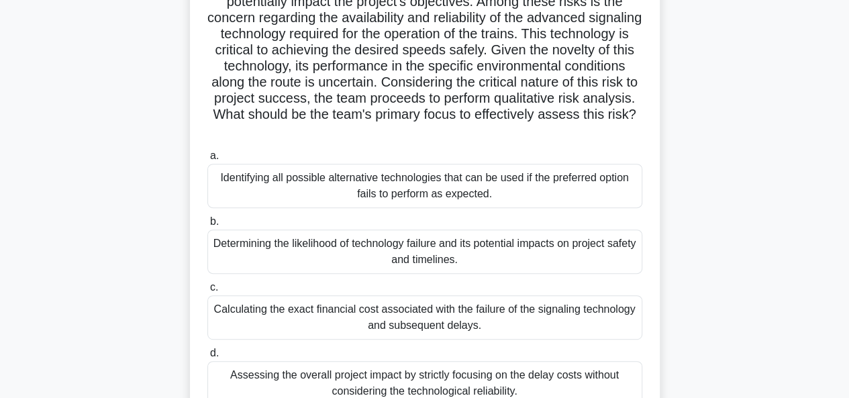
click at [430, 248] on div "Determining the likelihood of technology failure and its potential impacts on p…" at bounding box center [424, 251] width 435 height 44
click at [207, 226] on input "b. Determining the likelihood of technology failure and its potential impacts o…" at bounding box center [207, 221] width 0 height 9
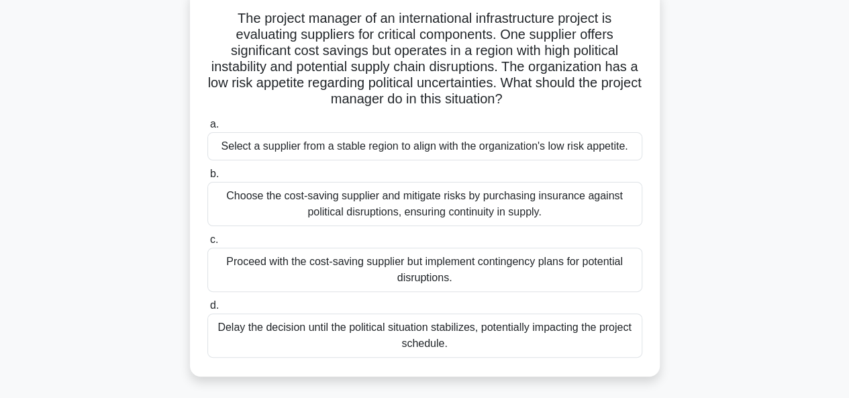
scroll to position [93, 0]
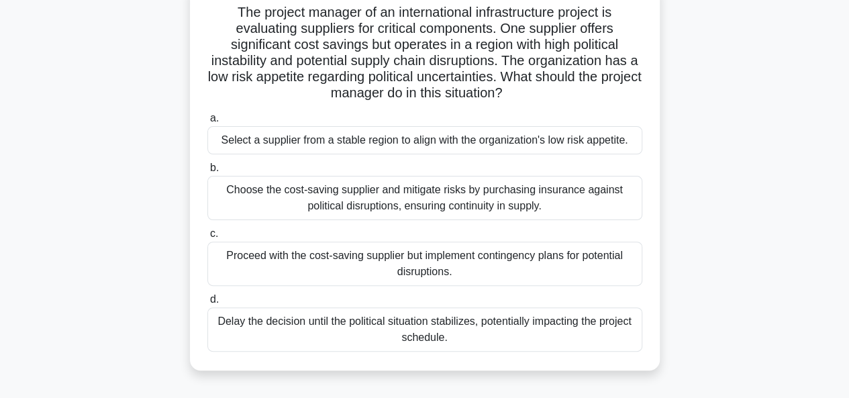
click at [420, 203] on div "Choose the cost-saving supplier and mitigate risks by purchasing insurance agai…" at bounding box center [424, 198] width 435 height 44
click at [207, 172] on input "b. Choose the cost-saving supplier and mitigate risks by purchasing insurance a…" at bounding box center [207, 168] width 0 height 9
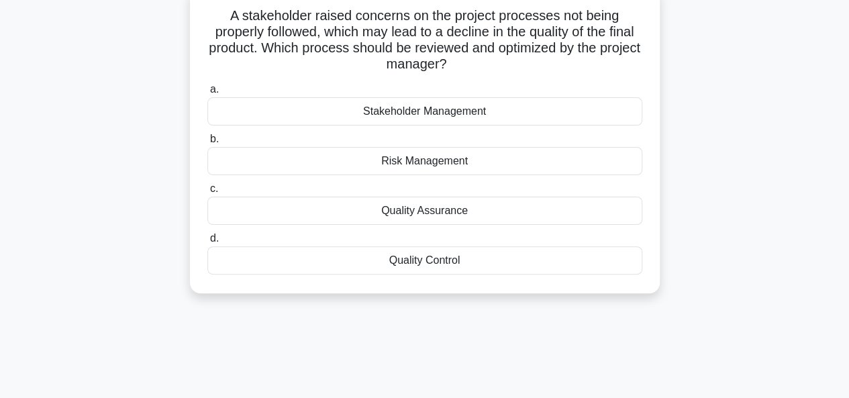
scroll to position [0, 0]
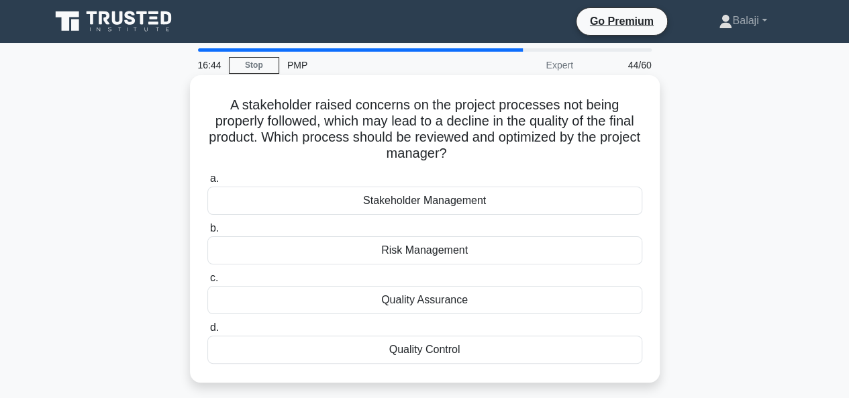
click at [427, 350] on div "Quality Control" at bounding box center [424, 349] width 435 height 28
click at [207, 332] on input "d. Quality Control" at bounding box center [207, 327] width 0 height 9
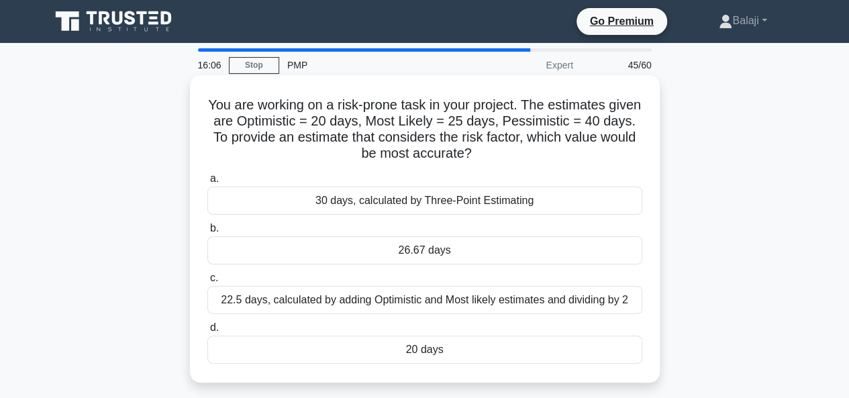
drag, startPoint x: 223, startPoint y: 100, endPoint x: 524, endPoint y: 350, distance: 391.6
click at [524, 350] on div "You are working on a risk-prone task in your project. The estimates given are O…" at bounding box center [424, 228] width 459 height 297
copy div "You are working on a risk-prone task in your project. The estimates given are O…"
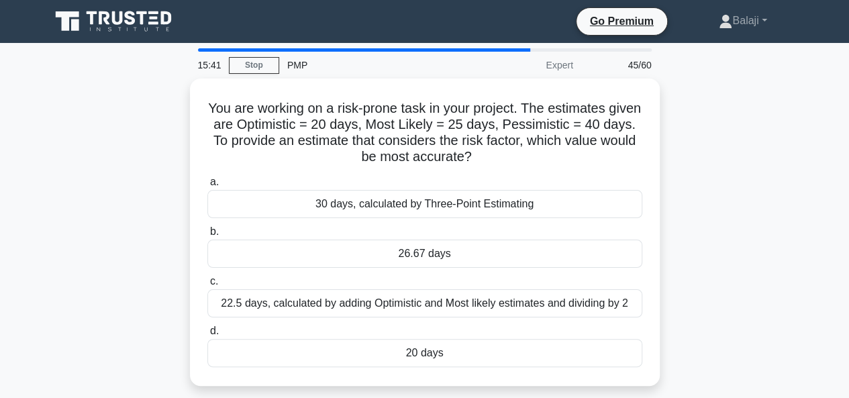
click at [746, 253] on div "You are working on a risk-prone task in your project. The estimates given are O…" at bounding box center [424, 239] width 765 height 323
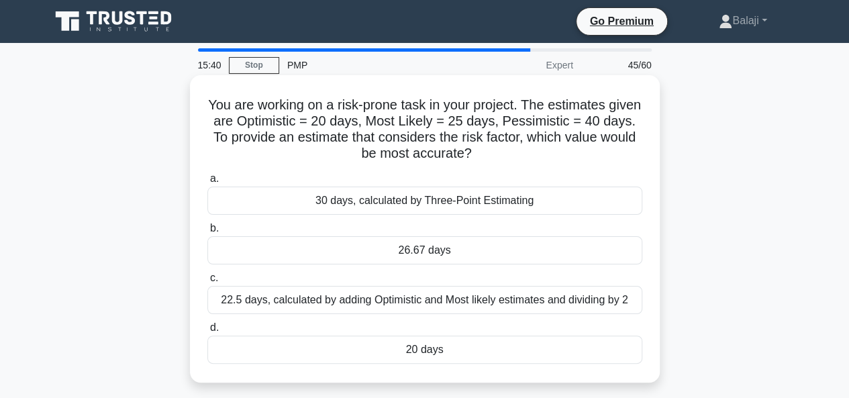
click at [452, 252] on div "26.67 days" at bounding box center [424, 250] width 435 height 28
click at [207, 233] on input "b. 26.67 days" at bounding box center [207, 228] width 0 height 9
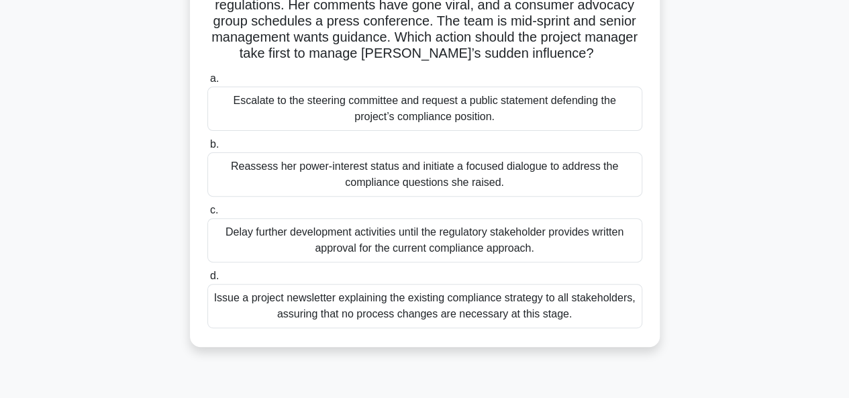
scroll to position [154, 0]
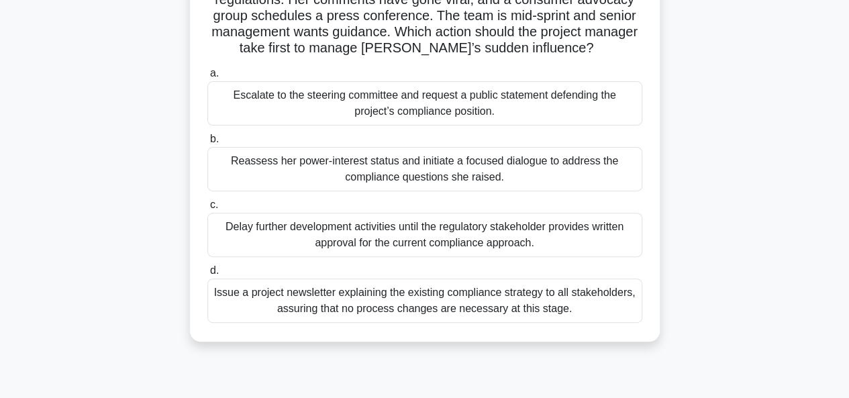
click at [463, 237] on div "Delay further development activities until the regulatory stakeholder provides …" at bounding box center [424, 235] width 435 height 44
click at [207, 209] on input "c. Delay further development activities until the regulatory stakeholder provid…" at bounding box center [207, 205] width 0 height 9
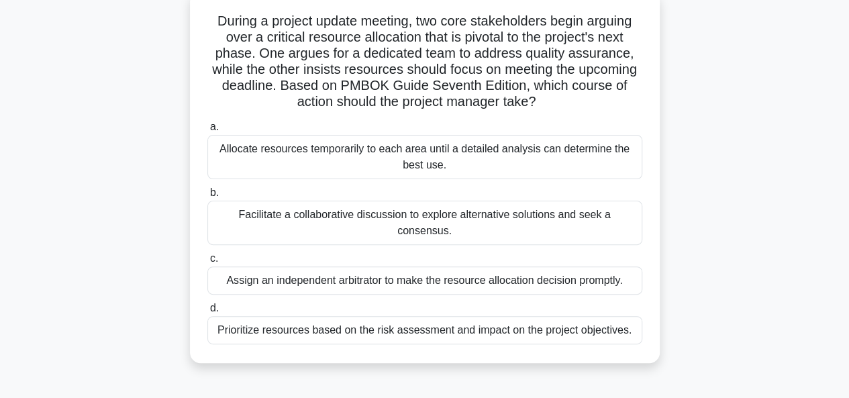
scroll to position [95, 0]
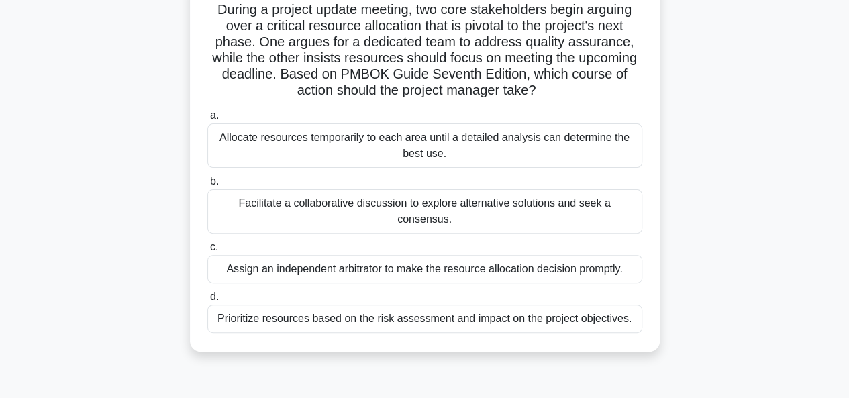
click at [329, 203] on div "Facilitate a collaborative discussion to explore alternative solutions and seek…" at bounding box center [424, 211] width 435 height 44
click at [207, 186] on input "b. Facilitate a collaborative discussion to explore alternative solutions and s…" at bounding box center [207, 181] width 0 height 9
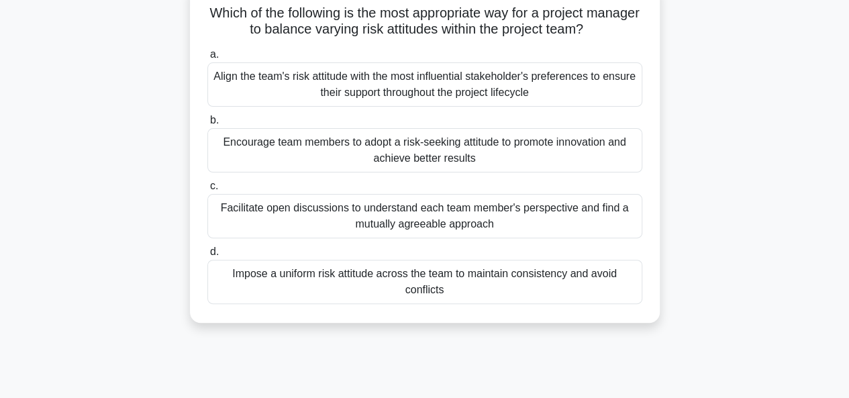
scroll to position [0, 0]
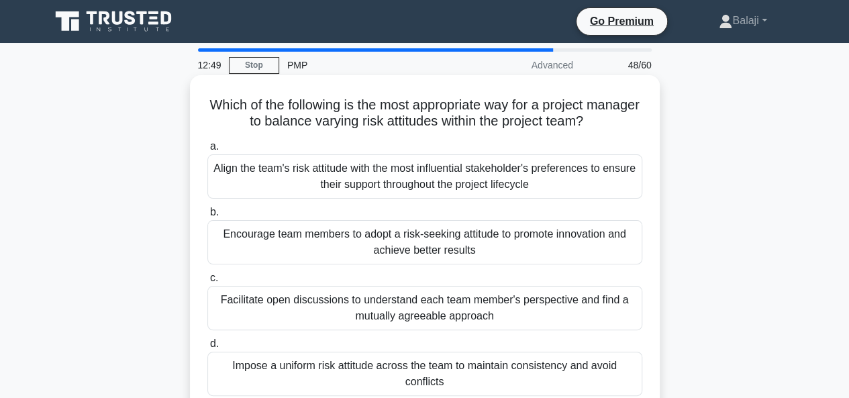
click at [447, 248] on div "Encourage team members to adopt a risk-seeking attitude to promote innovation a…" at bounding box center [424, 242] width 435 height 44
click at [207, 217] on input "b. Encourage team members to adopt a risk-seeking attitude to promote innovatio…" at bounding box center [207, 212] width 0 height 9
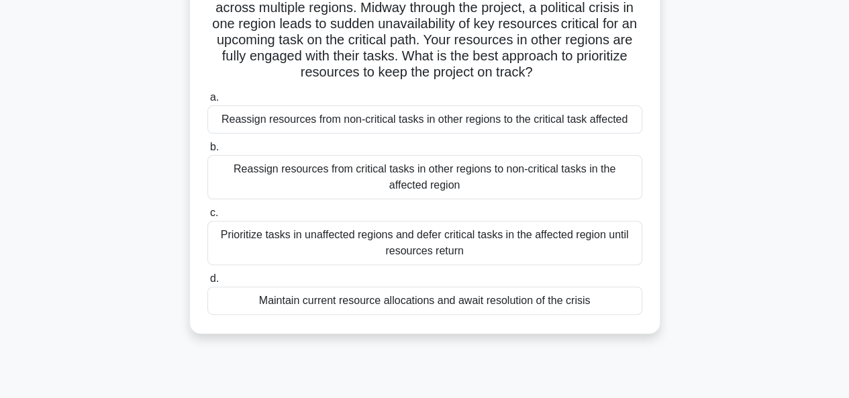
scroll to position [117, 0]
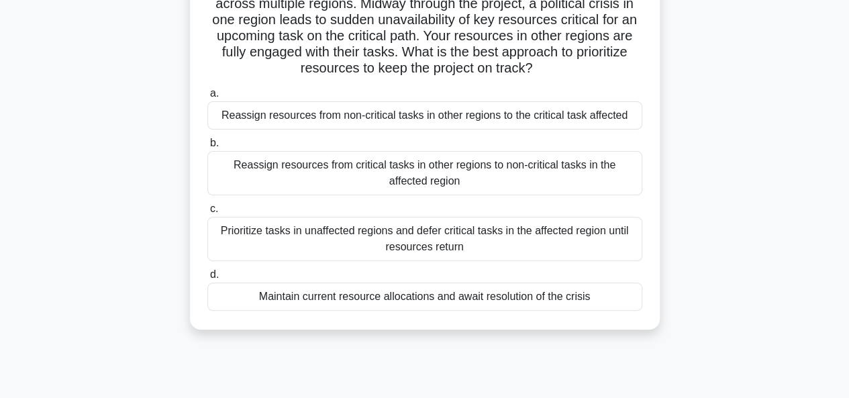
click at [534, 242] on div "Prioritize tasks in unaffected regions and defer critical tasks in the affected…" at bounding box center [424, 239] width 435 height 44
click at [207, 213] on input "c. Prioritize tasks in unaffected regions and defer critical tasks in the affec…" at bounding box center [207, 209] width 0 height 9
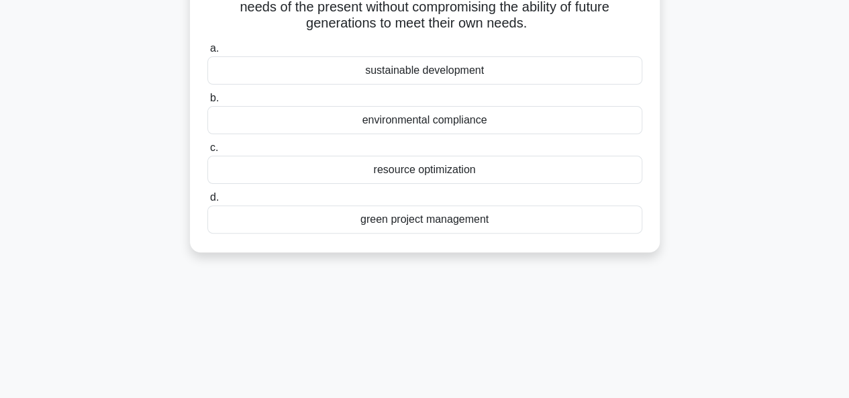
scroll to position [0, 0]
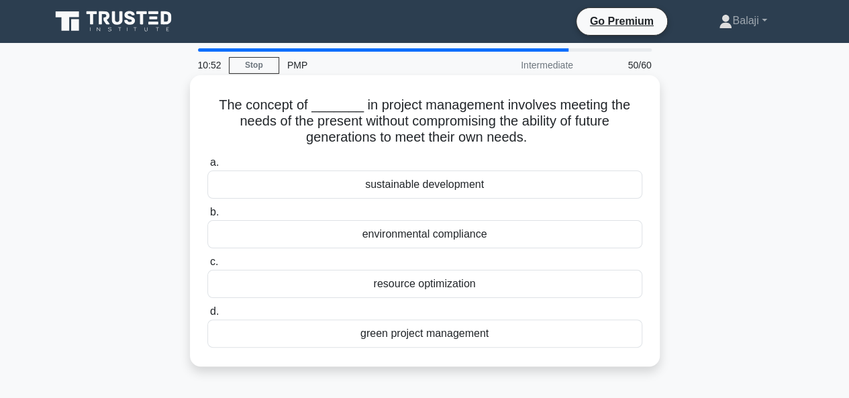
click at [459, 235] on div "environmental compliance" at bounding box center [424, 234] width 435 height 28
click at [207, 217] on input "b. environmental compliance" at bounding box center [207, 212] width 0 height 9
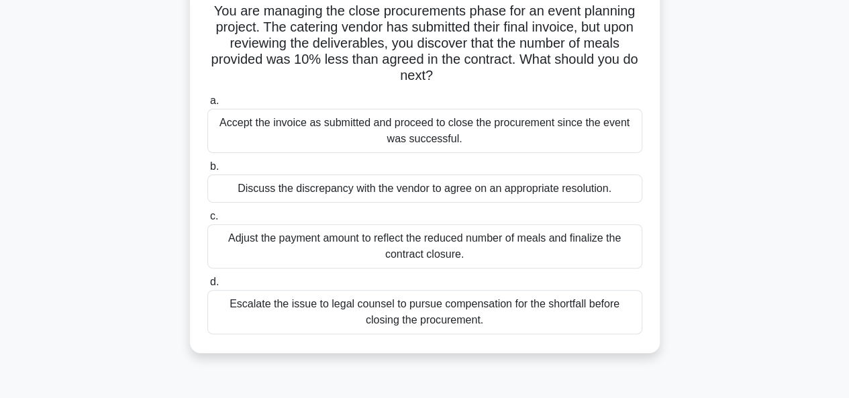
scroll to position [95, 0]
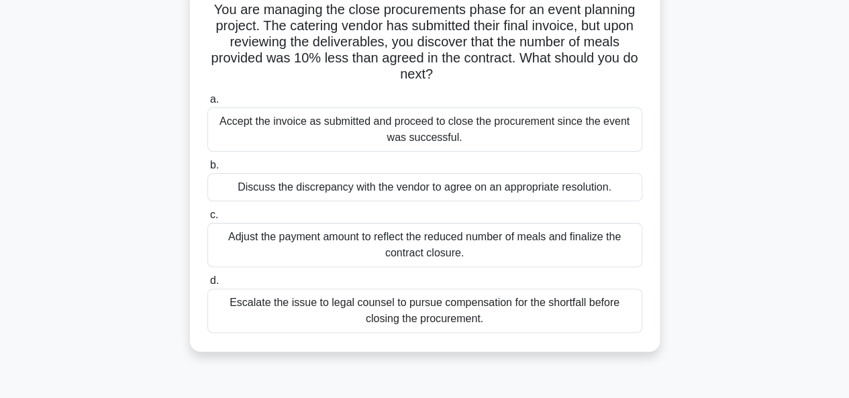
click at [480, 188] on div "Discuss the discrepancy with the vendor to agree on an appropriate resolution." at bounding box center [424, 187] width 435 height 28
click at [207, 170] on input "b. Discuss the discrepancy with the vendor to agree on an appropriate resolutio…" at bounding box center [207, 165] width 0 height 9
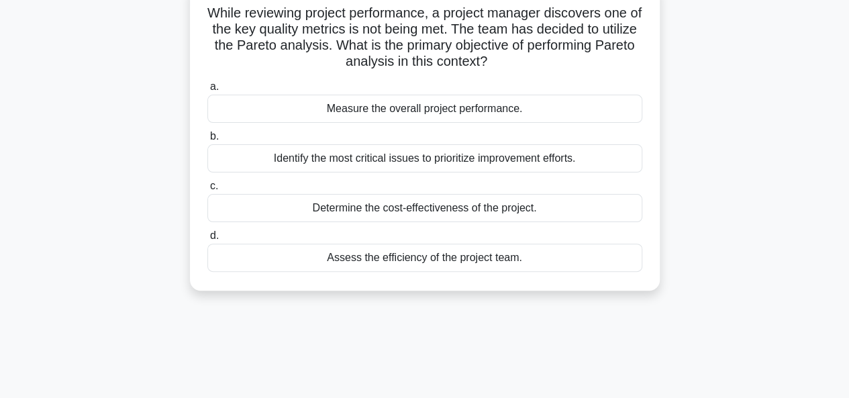
scroll to position [0, 0]
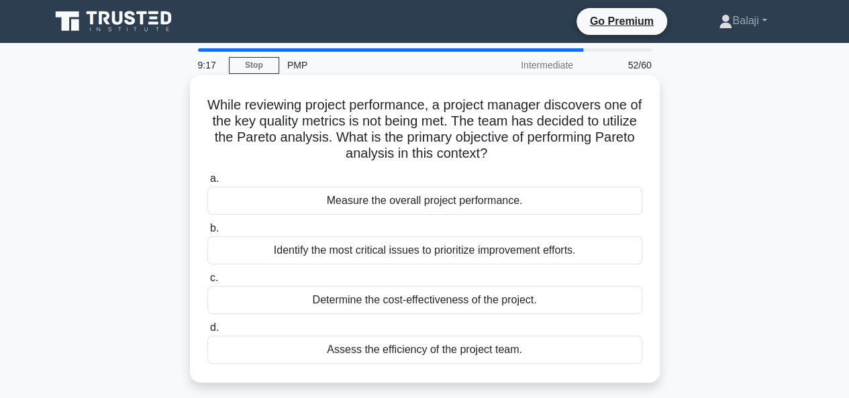
click at [449, 205] on div "Measure the overall project performance." at bounding box center [424, 200] width 435 height 28
click at [207, 183] on input "a. Measure the overall project performance." at bounding box center [207, 178] width 0 height 9
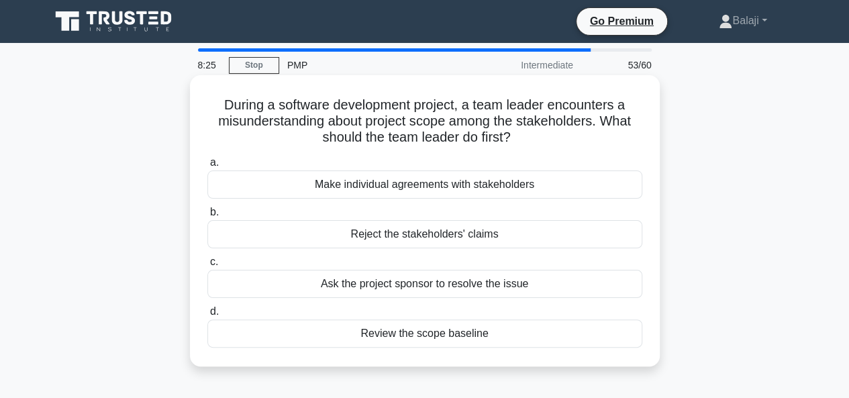
click at [451, 332] on div "Review the scope baseline" at bounding box center [424, 333] width 435 height 28
click at [207, 316] on input "d. Review the scope baseline" at bounding box center [207, 311] width 0 height 9
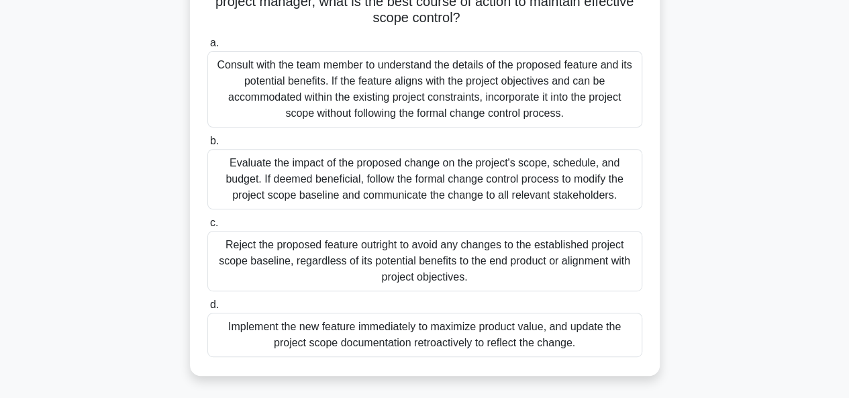
scroll to position [167, 0]
click at [412, 176] on div "Evaluate the impact of the proposed change on the project's scope, schedule, an…" at bounding box center [424, 180] width 435 height 60
click at [207, 146] on input "b. Evaluate the impact of the proposed change on the project's scope, schedule,…" at bounding box center [207, 142] width 0 height 9
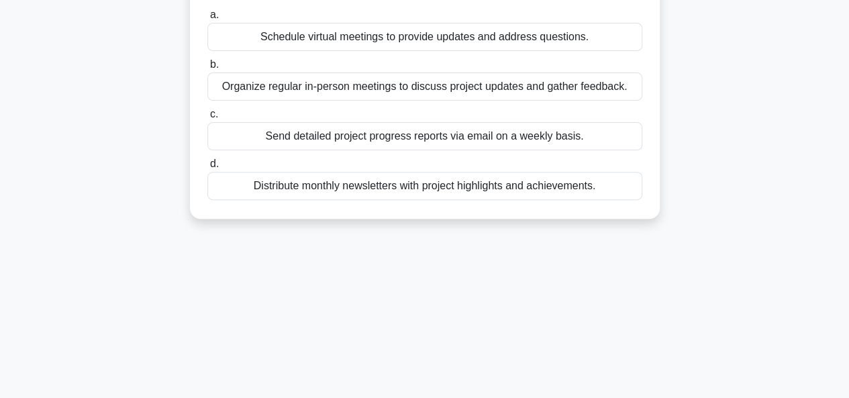
scroll to position [0, 0]
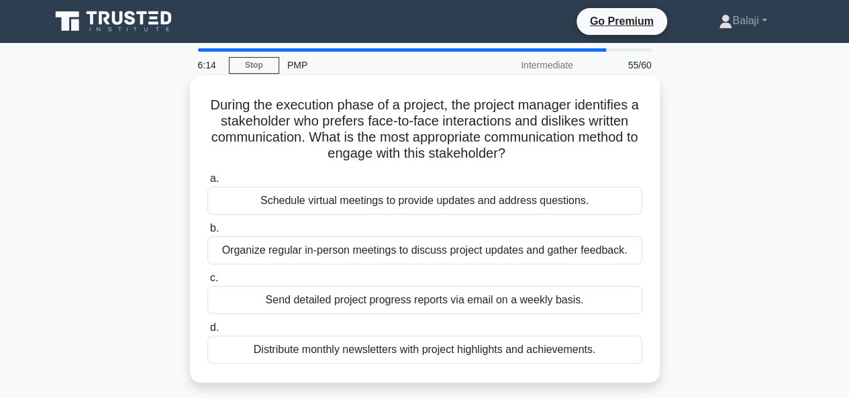
click at [459, 201] on div "Schedule virtual meetings to provide updates and address questions." at bounding box center [424, 200] width 435 height 28
click at [207, 183] on input "a. Schedule virtual meetings to provide updates and address questions." at bounding box center [207, 178] width 0 height 9
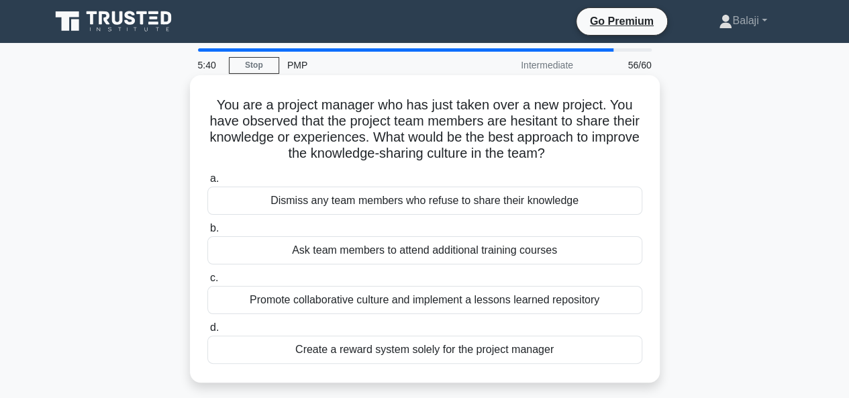
click at [376, 298] on div "Promote collaborative culture and implement a lessons learned repository" at bounding box center [424, 300] width 435 height 28
click at [207, 282] on input "c. Promote collaborative culture and implement a lessons learned repository" at bounding box center [207, 278] width 0 height 9
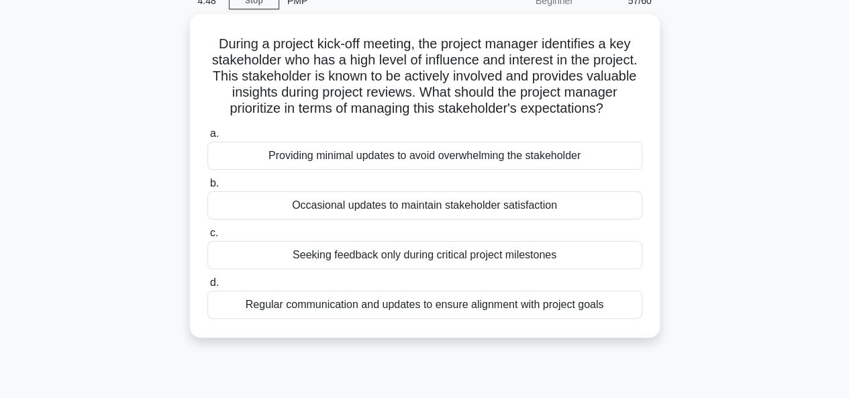
scroll to position [67, 0]
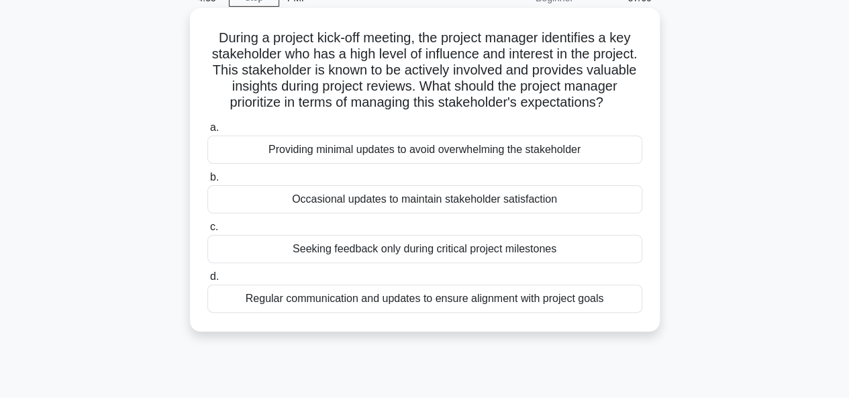
click at [437, 313] on div "Regular communication and updates to ensure alignment with project goals" at bounding box center [424, 298] width 435 height 28
click at [207, 281] on input "d. Regular communication and updates to ensure alignment with project goals" at bounding box center [207, 276] width 0 height 9
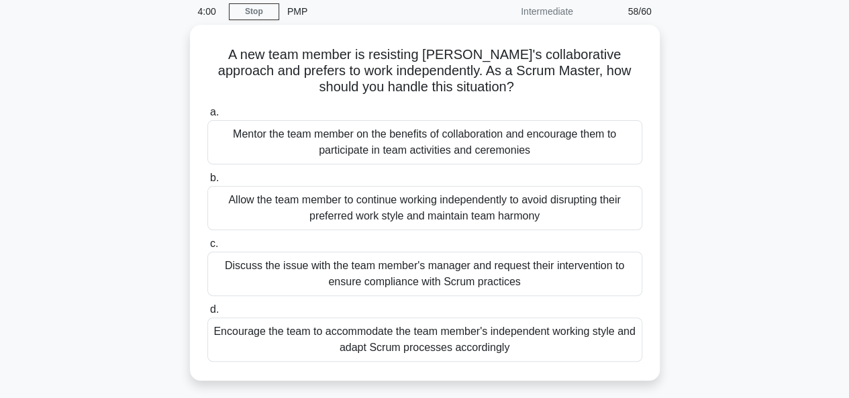
scroll to position [56, 0]
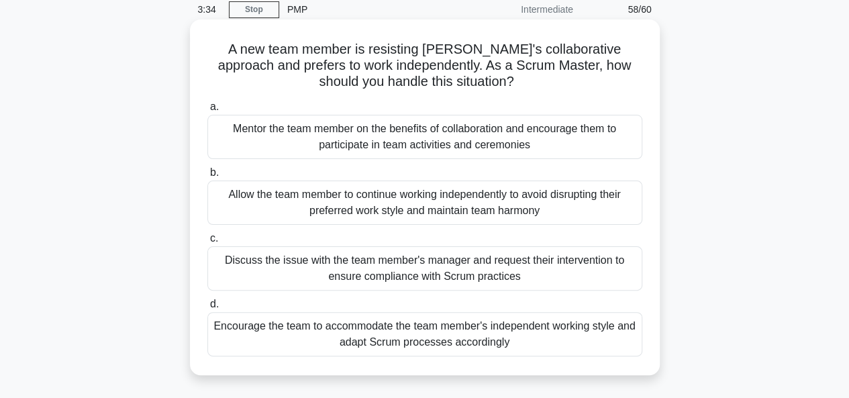
click at [408, 140] on div "Mentor the team member on the benefits of collaboration and encourage them to p…" at bounding box center [424, 137] width 435 height 44
click at [207, 111] on input "a. Mentor the team member on the benefits of collaboration and encourage them t…" at bounding box center [207, 107] width 0 height 9
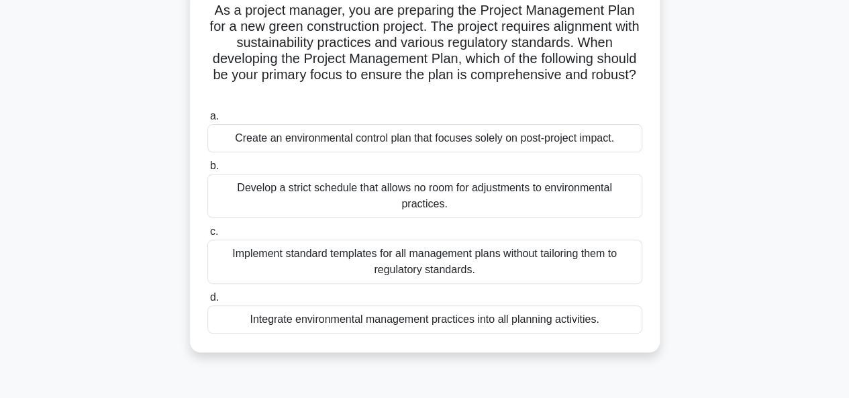
scroll to position [107, 0]
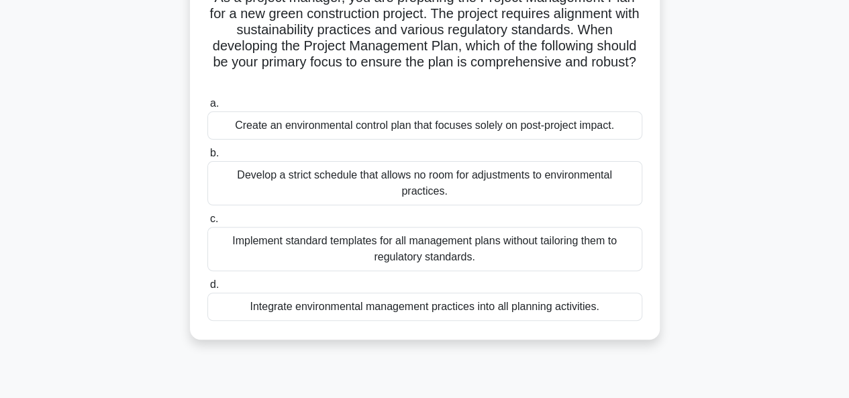
click at [464, 307] on div "Integrate environmental management practices into all planning activities." at bounding box center [424, 306] width 435 height 28
click at [207, 289] on input "d. Integrate environmental management practices into all planning activities." at bounding box center [207, 284] width 0 height 9
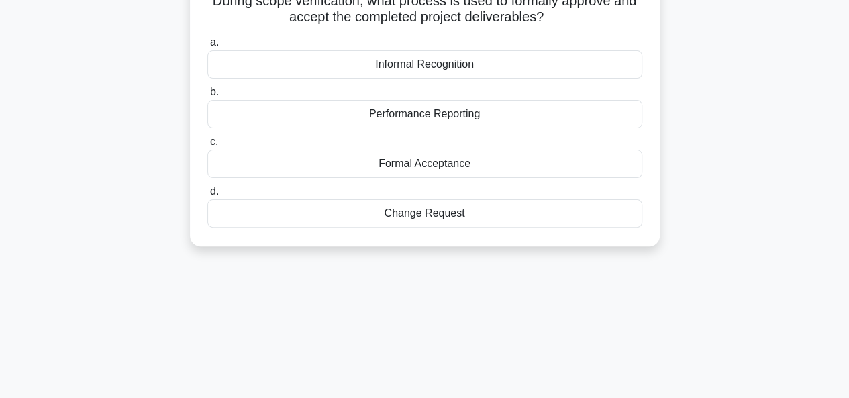
scroll to position [0, 0]
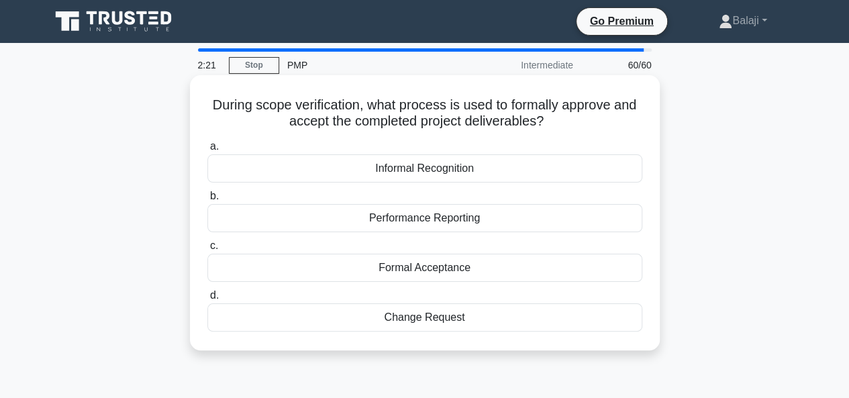
click at [446, 316] on div "Change Request" at bounding box center [424, 317] width 435 height 28
click at [207, 300] on input "d. Change Request" at bounding box center [207, 295] width 0 height 9
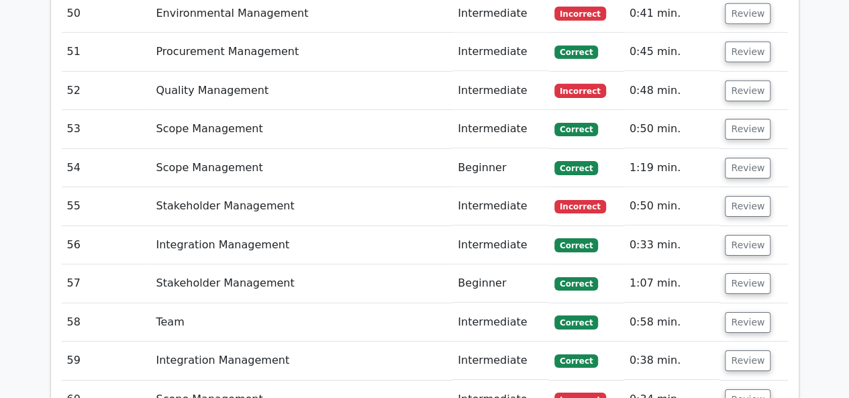
scroll to position [4717, 0]
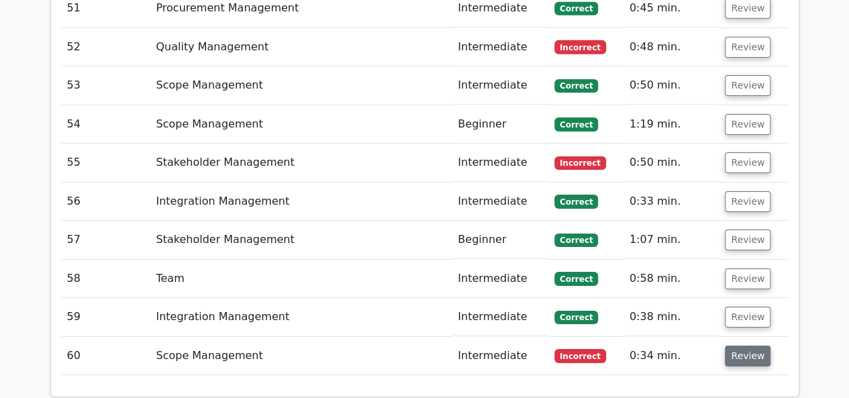
click at [747, 345] on button "Review" at bounding box center [747, 355] width 46 height 21
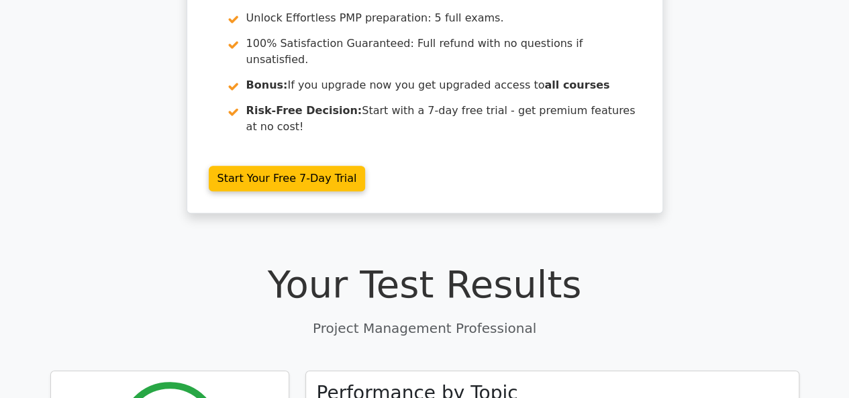
scroll to position [0, 0]
